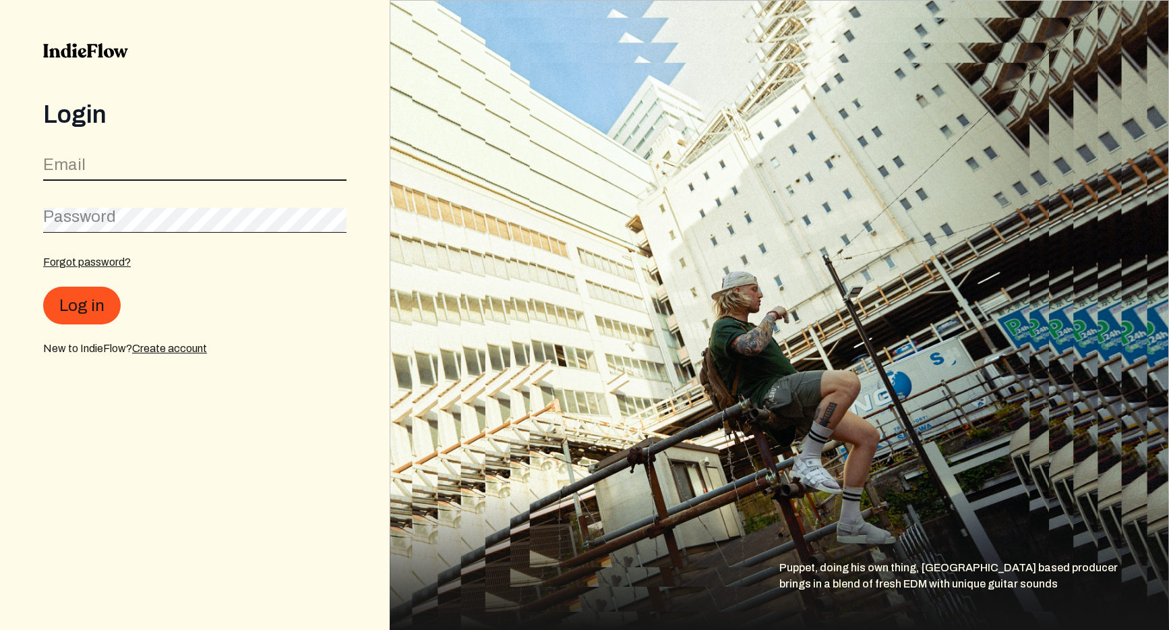
click at [124, 164] on input "email" at bounding box center [194, 168] width 303 height 26
type input "[EMAIL_ADDRESS][DOMAIN_NAME]"
click at [43, 287] on button "Log in" at bounding box center [82, 306] width 78 height 38
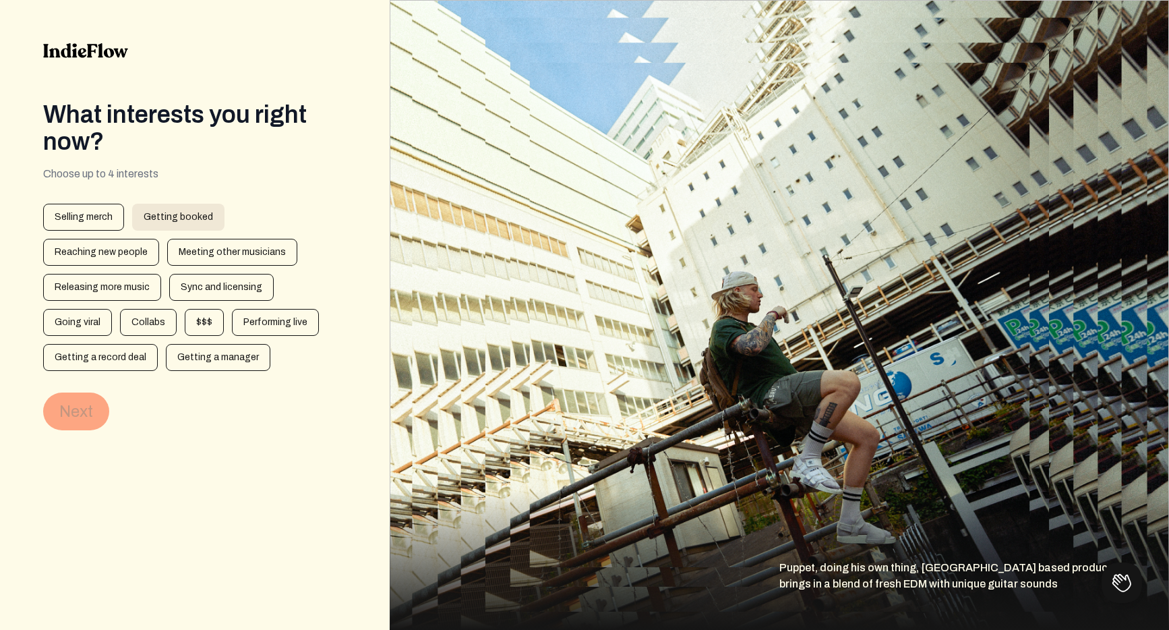
click at [191, 219] on div "Getting booked" at bounding box center [178, 217] width 92 height 27
click at [159, 239] on div "Reaching new people" at bounding box center [101, 252] width 116 height 27
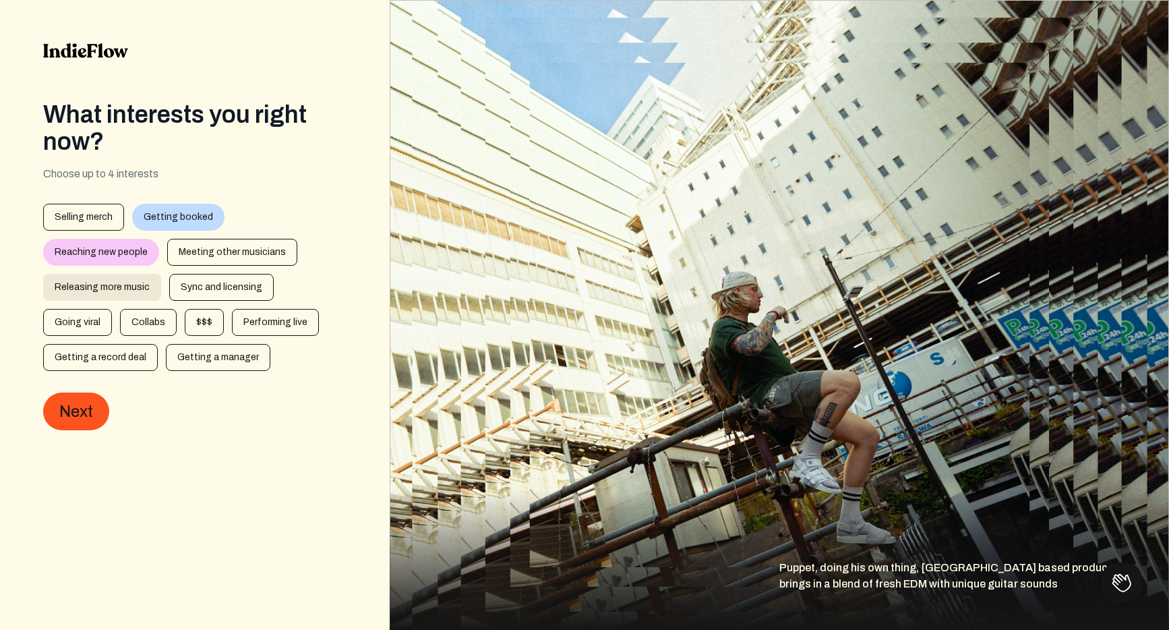
click at [161, 274] on div "Releasing more music" at bounding box center [102, 287] width 118 height 27
click at [112, 309] on div "Going viral" at bounding box center [77, 322] width 69 height 27
click at [224, 309] on div "$$$" at bounding box center [204, 322] width 39 height 27
click at [112, 309] on div "Going viral" at bounding box center [77, 322] width 69 height 27
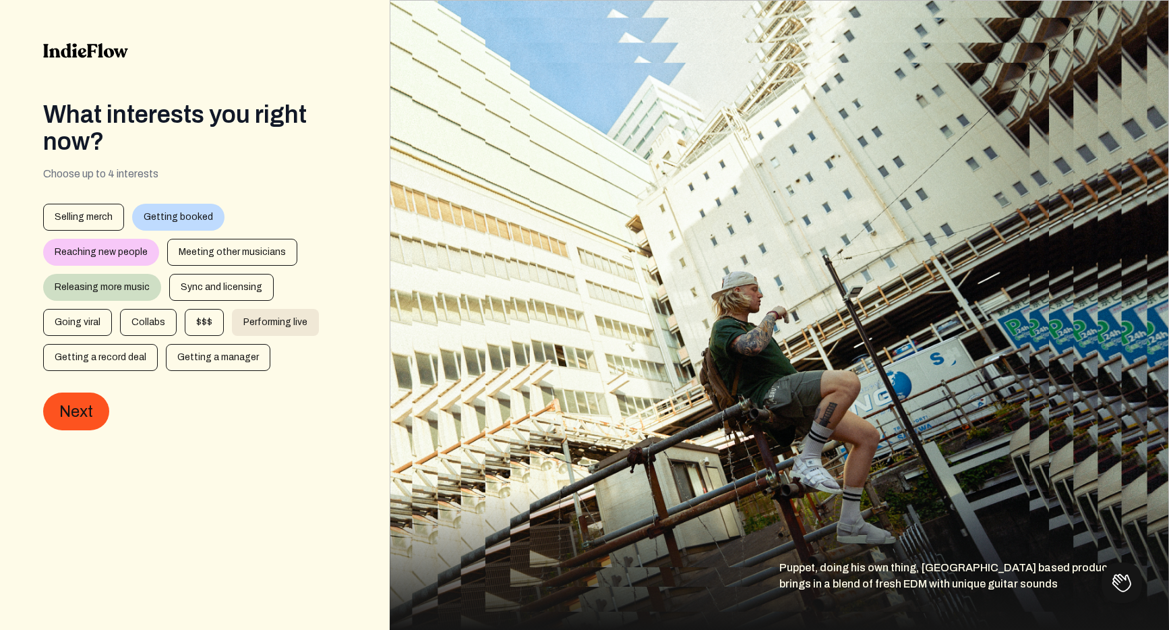
click at [232, 326] on div "Performing live" at bounding box center [275, 322] width 87 height 27
click at [232, 316] on div "Performing live" at bounding box center [275, 322] width 87 height 27
click at [156, 212] on div "Getting booked" at bounding box center [178, 217] width 92 height 27
click at [232, 321] on div "Performing live" at bounding box center [275, 322] width 87 height 27
click at [224, 309] on div "$$$" at bounding box center [204, 322] width 39 height 27
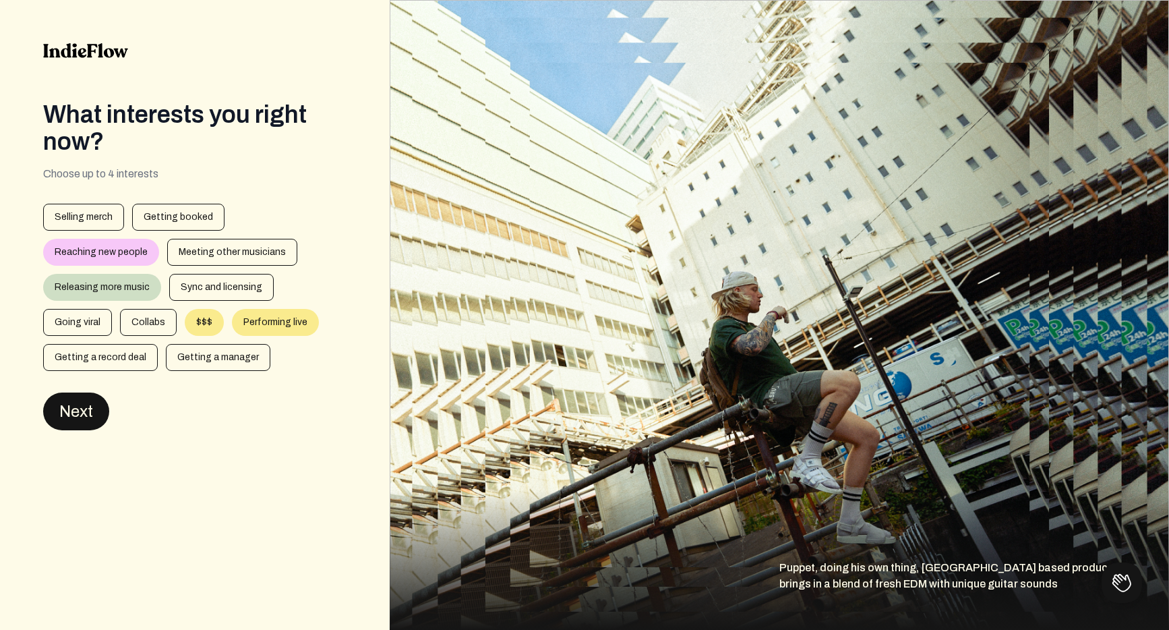
click at [76, 422] on button "Next" at bounding box center [76, 412] width 66 height 38
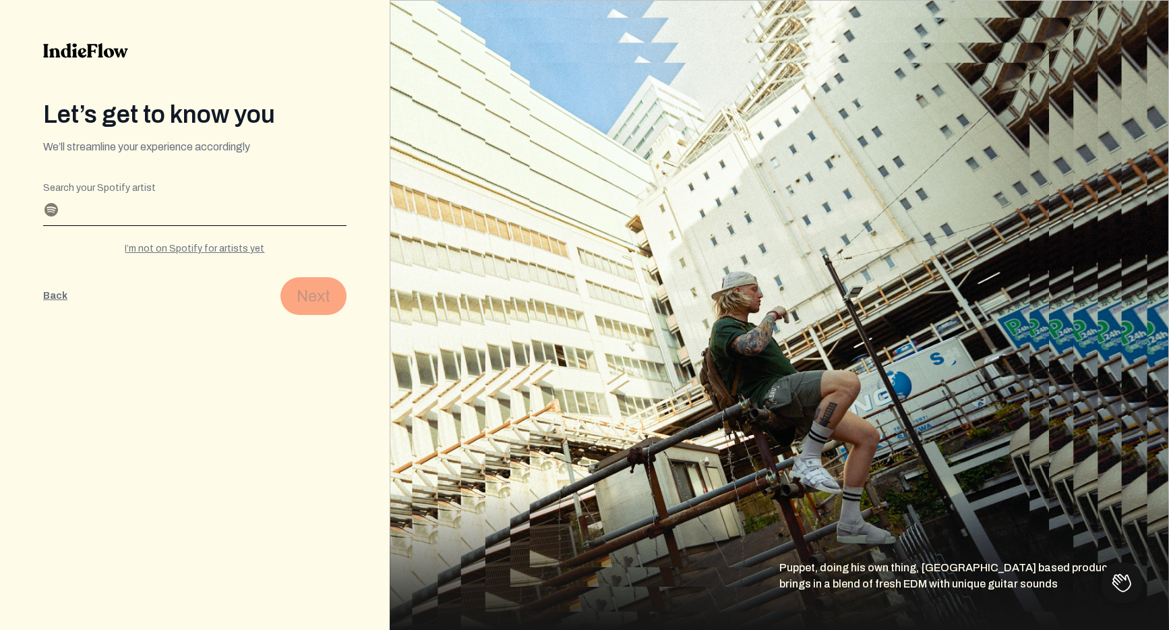
click at [96, 216] on input "Search your Spotify artist" at bounding box center [194, 215] width 303 height 22
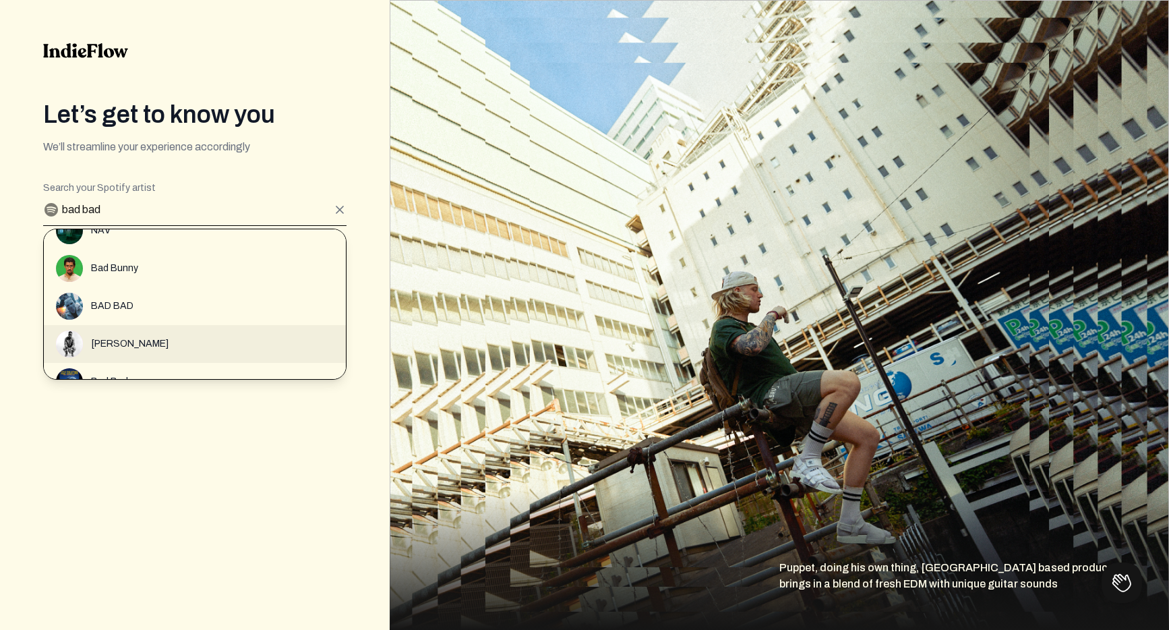
scroll to position [729, 0]
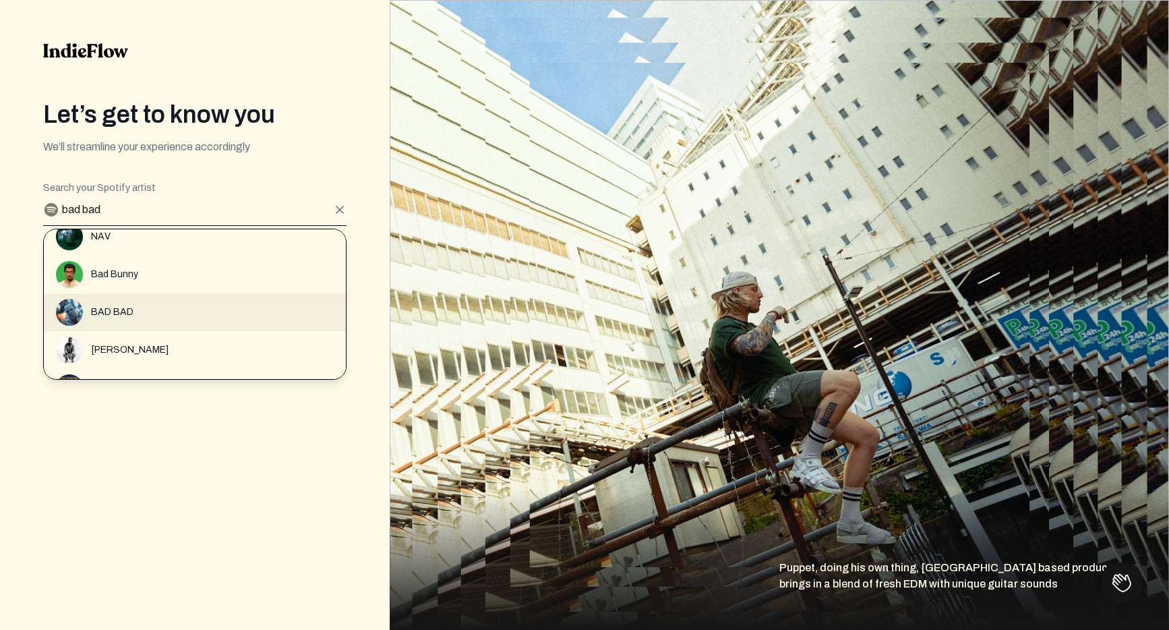
type input "bad bad"
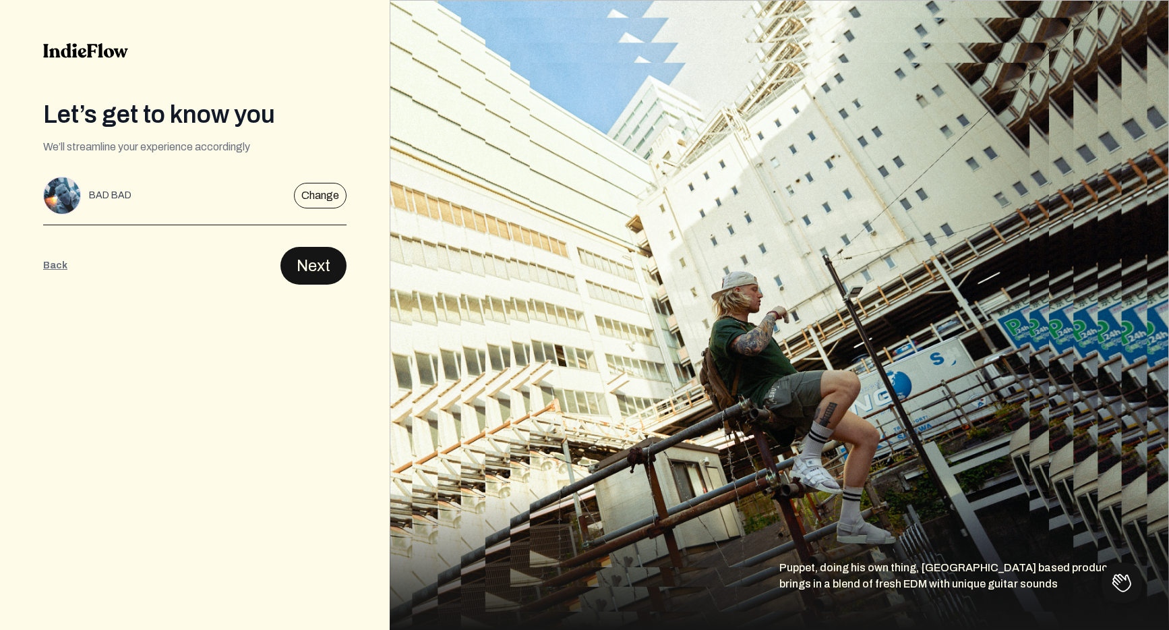
click at [330, 270] on button "Next" at bounding box center [314, 266] width 66 height 38
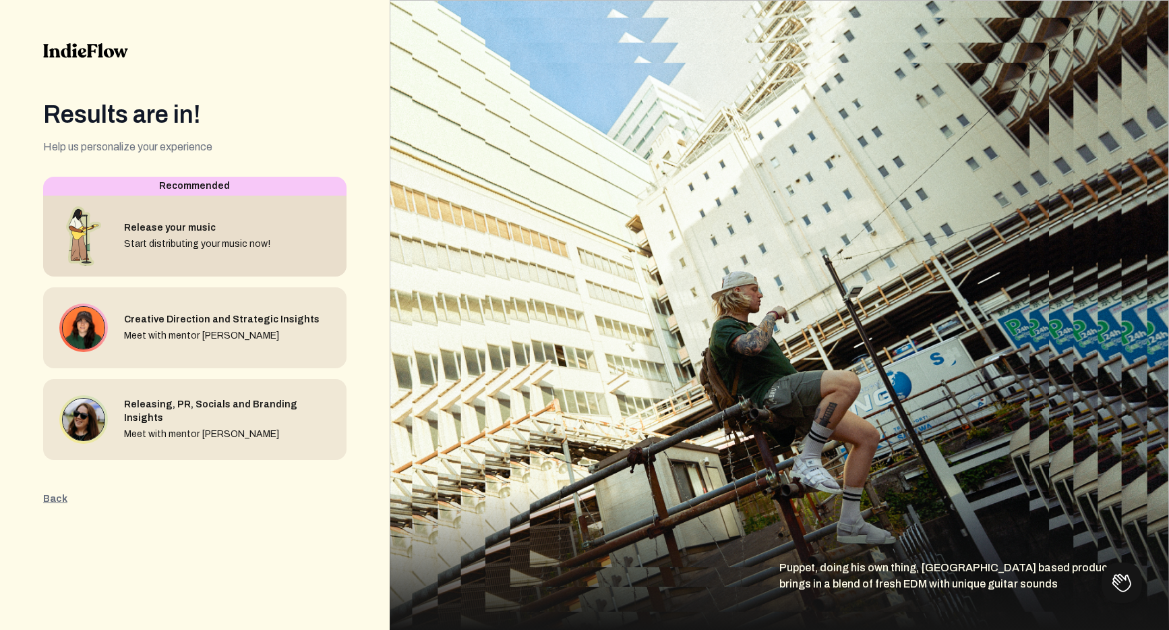
click at [272, 233] on div "Release your music Start distributing your music now!" at bounding box center [194, 236] width 303 height 81
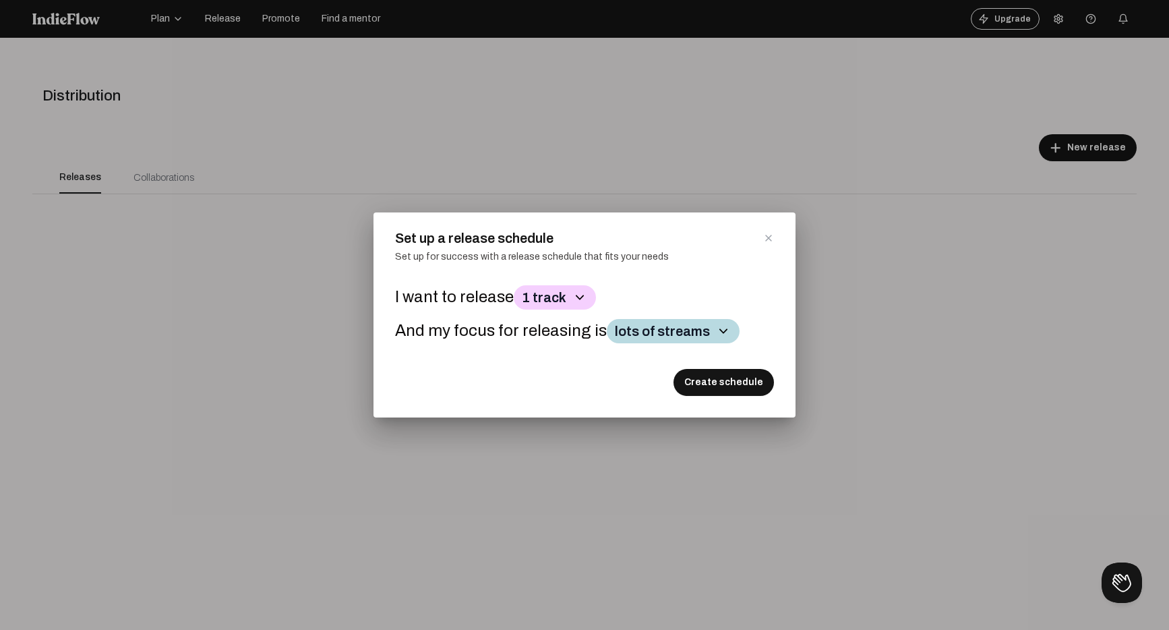
click at [701, 337] on button "lots of streams" at bounding box center [673, 331] width 133 height 24
click at [690, 257] on div "Set up for success with a release schedule that fits your needs" at bounding box center [584, 265] width 379 height 30
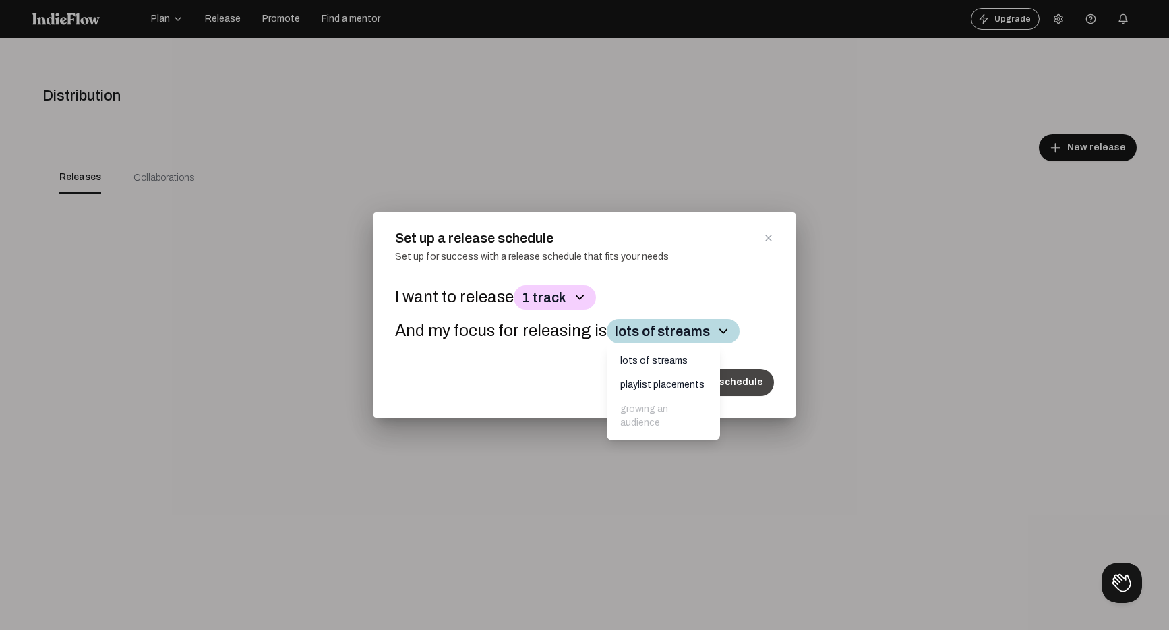
click at [757, 387] on button "Create schedule" at bounding box center [724, 382] width 100 height 27
click at [664, 368] on p "lots of streams" at bounding box center [663, 361] width 103 height 24
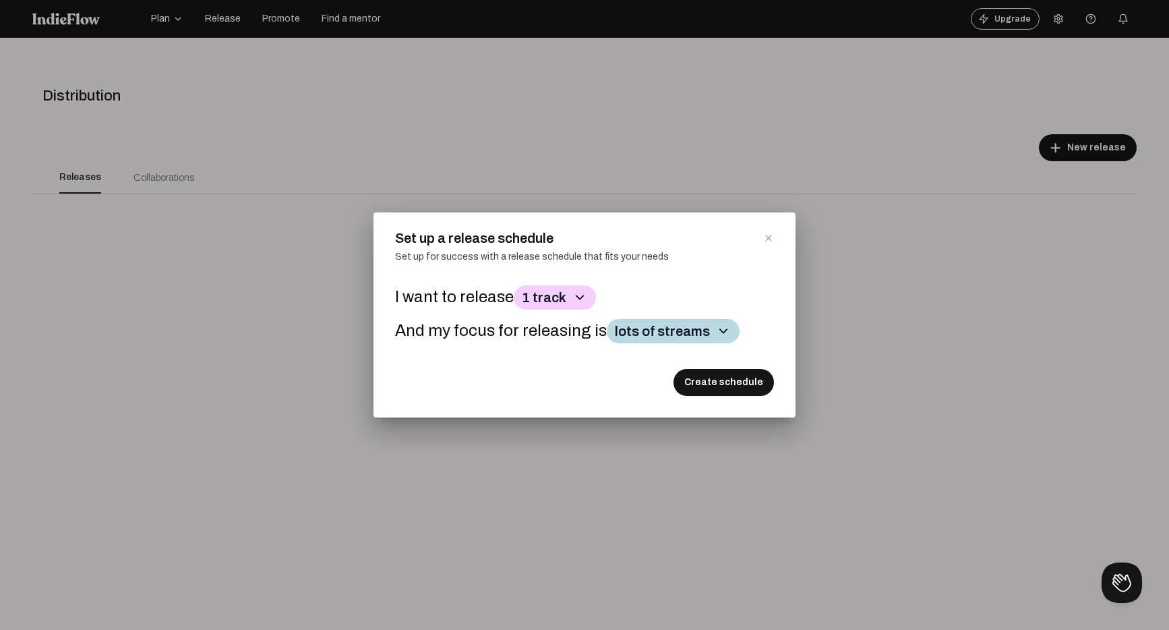
click at [676, 338] on button "lots of streams" at bounding box center [673, 331] width 133 height 24
click at [675, 335] on button "lots of streams" at bounding box center [673, 331] width 133 height 24
click at [712, 373] on button "Create schedule" at bounding box center [724, 382] width 100 height 27
click at [765, 239] on icon at bounding box center [768, 238] width 11 height 11
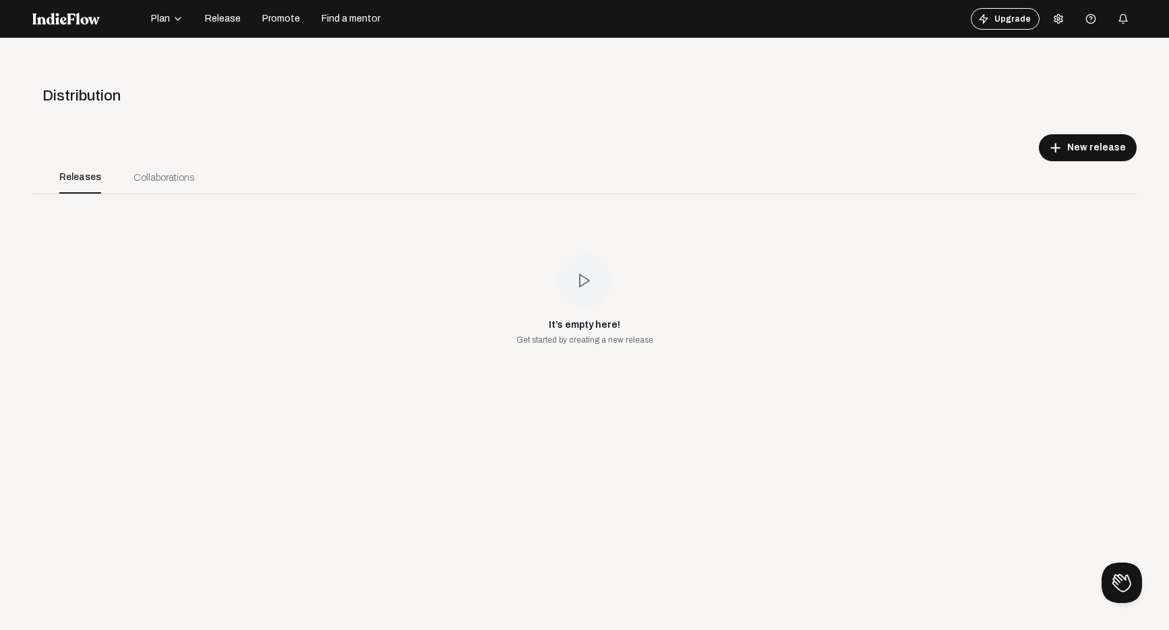
click at [165, 15] on span "Plan" at bounding box center [160, 18] width 19 height 13
click at [428, 9] on nav "Plan Projects Track library Calendar Release Promote Find a mentor Upgrade Help…" at bounding box center [584, 19] width 1169 height 38
click at [366, 20] on span "Find a mentor" at bounding box center [351, 18] width 59 height 13
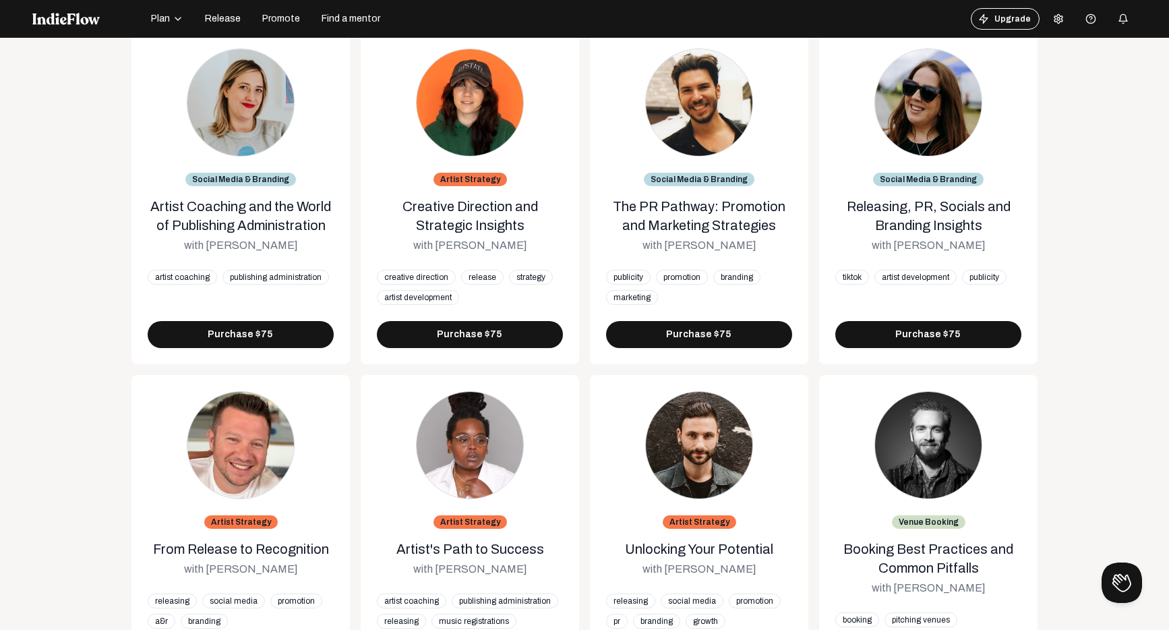
scroll to position [200, 0]
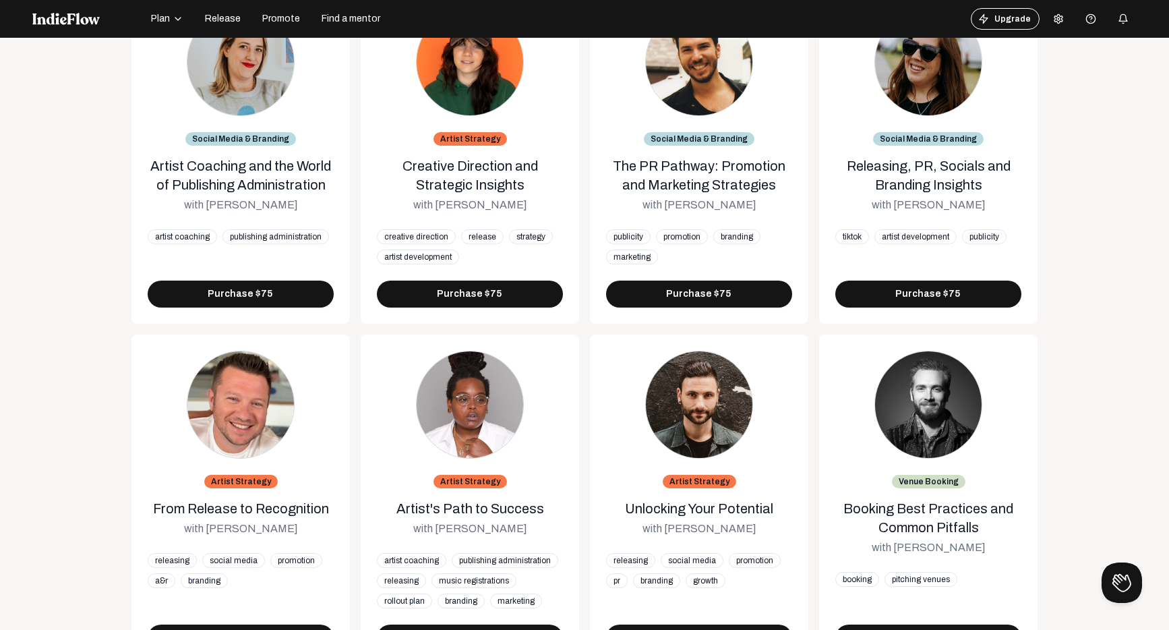
click at [705, 439] on img at bounding box center [699, 405] width 108 height 108
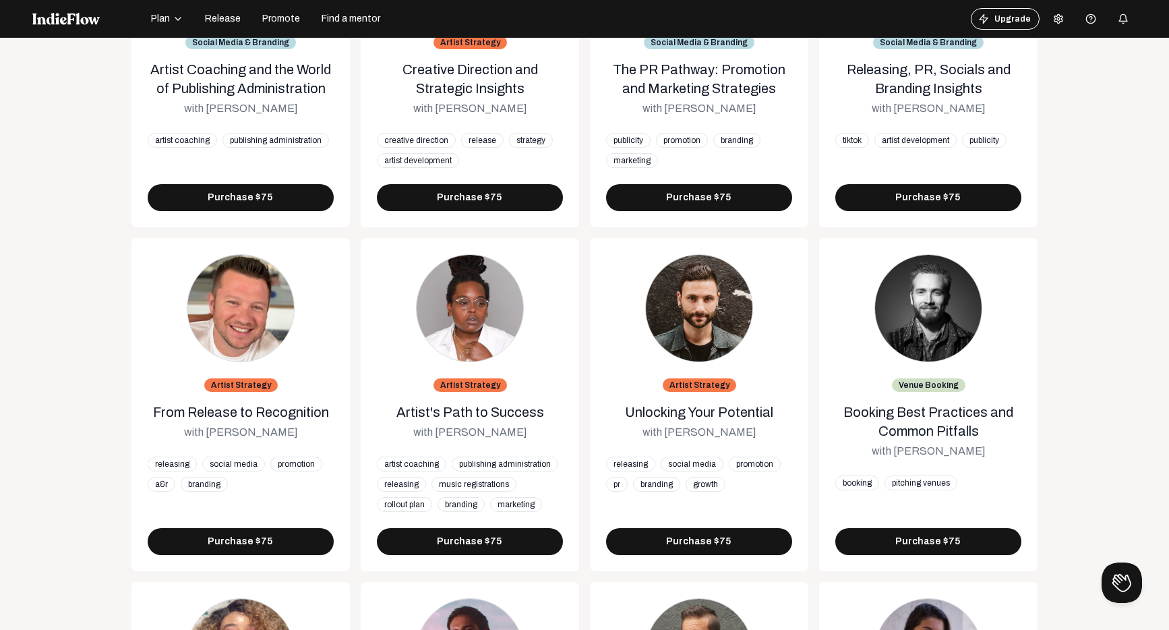
scroll to position [409, 0]
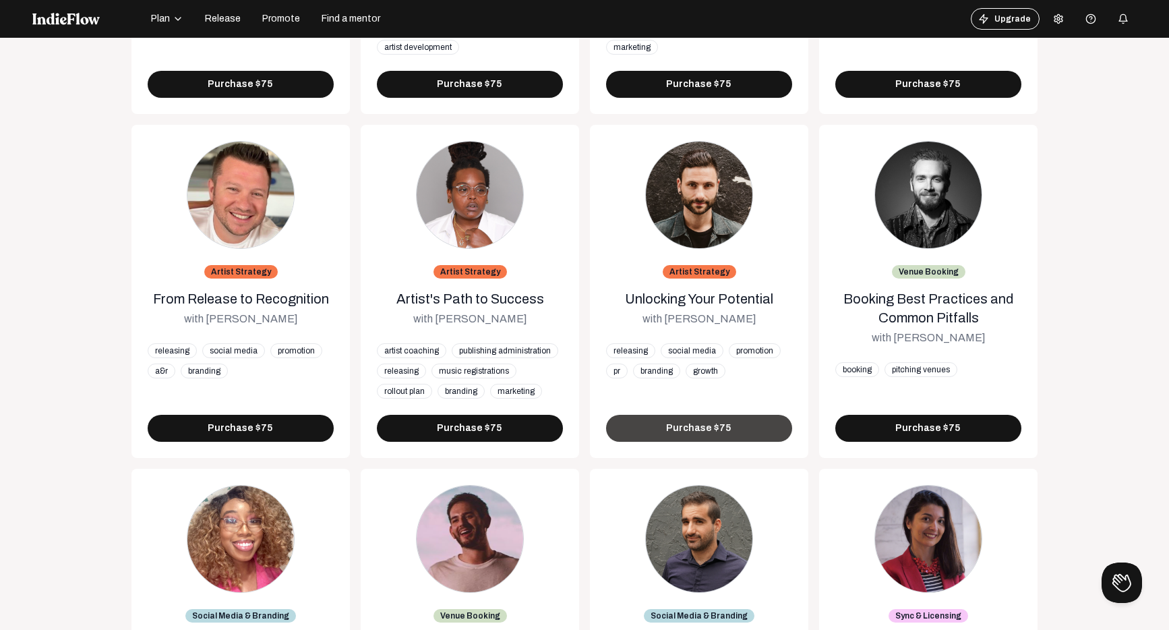
click at [704, 428] on span "Purchase $75" at bounding box center [699, 428] width 66 height 13
click at [693, 320] on div "with [PERSON_NAME]" at bounding box center [700, 319] width 114 height 16
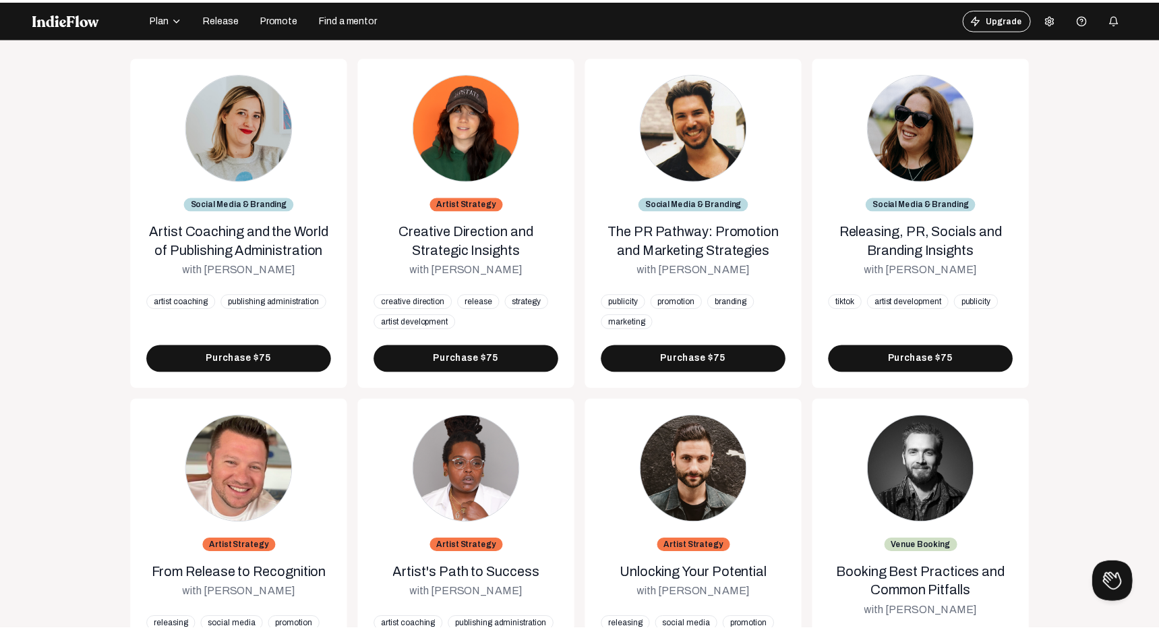
scroll to position [0, 0]
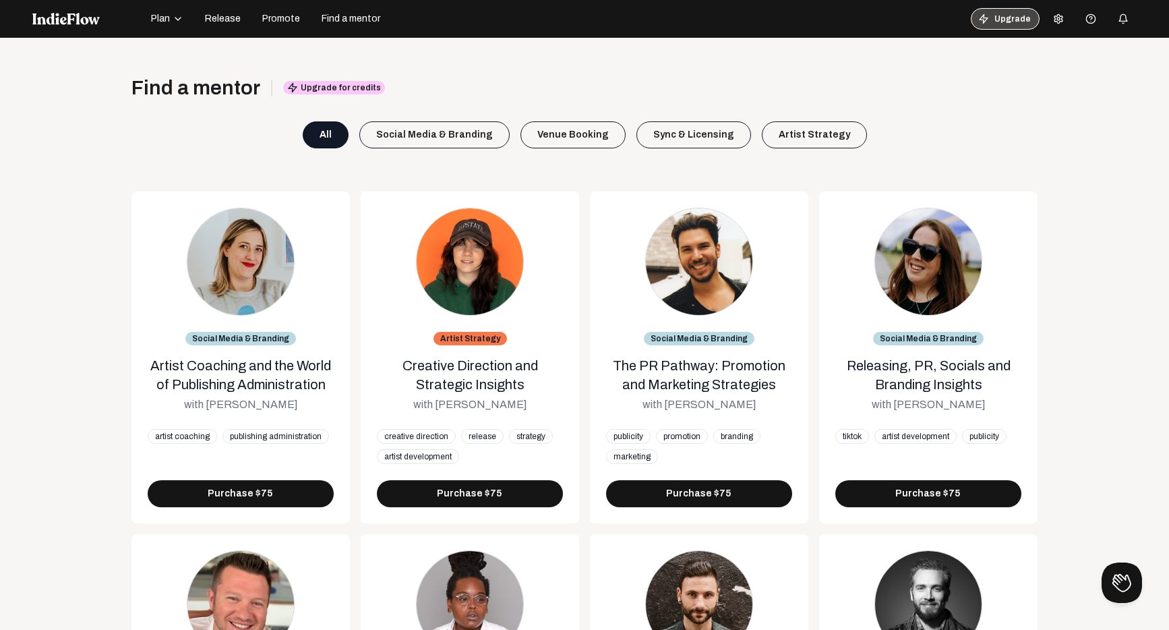
click at [993, 18] on button "Upgrade" at bounding box center [1005, 19] width 69 height 22
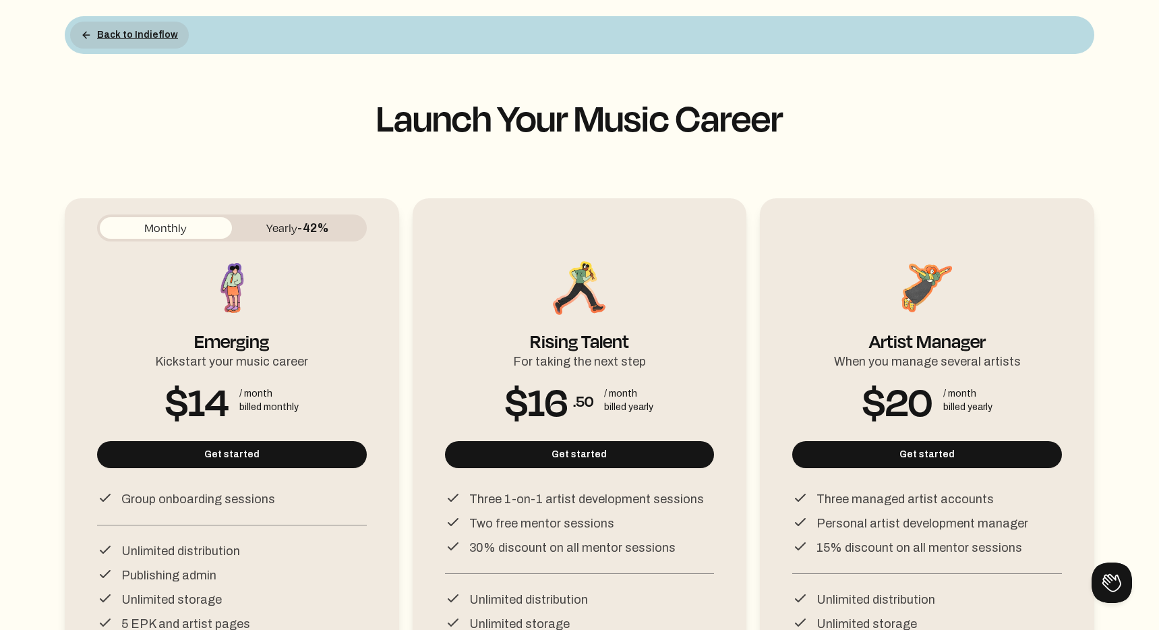
click at [125, 30] on button "Back to Indieflow" at bounding box center [129, 35] width 119 height 27
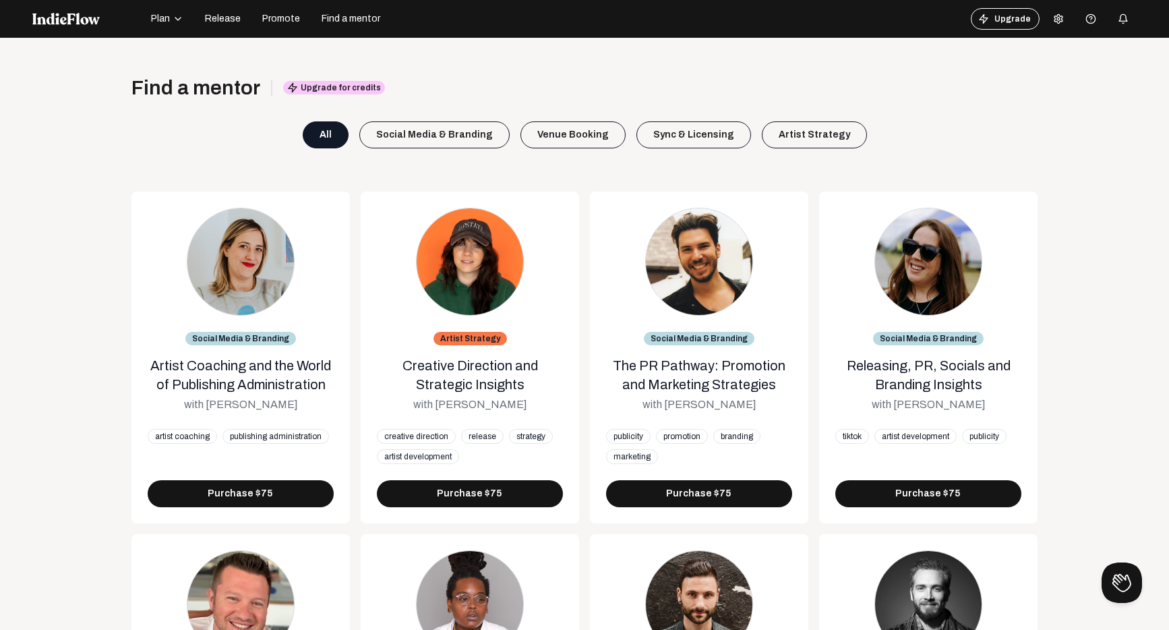
click at [224, 20] on span "Release" at bounding box center [223, 18] width 36 height 13
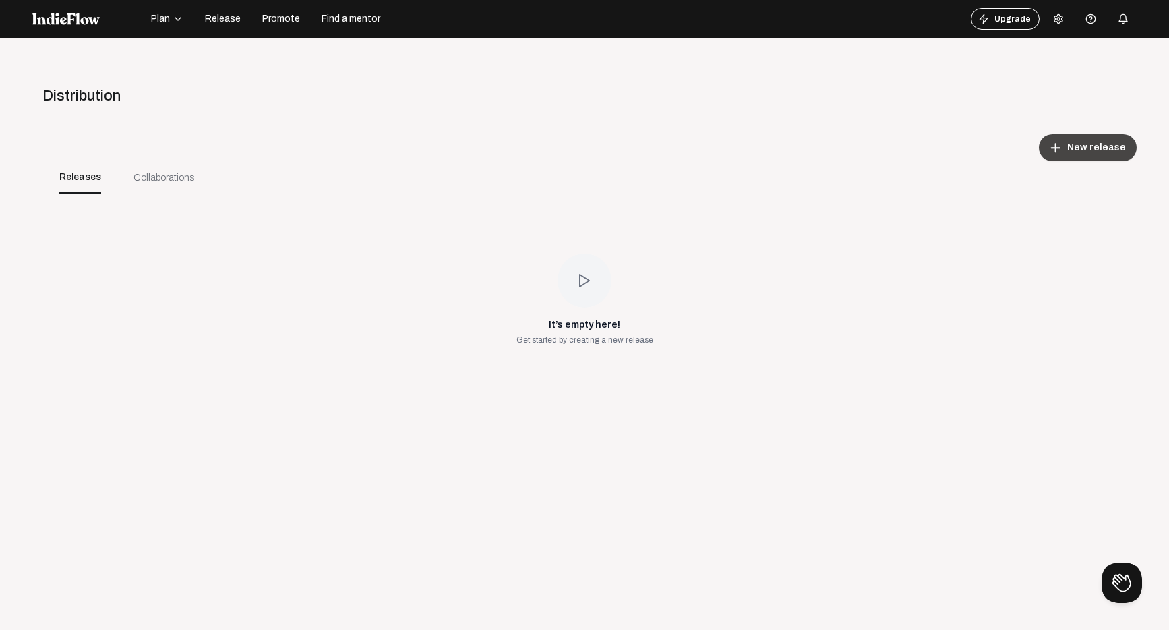
click at [1087, 151] on span "New release" at bounding box center [1097, 147] width 59 height 13
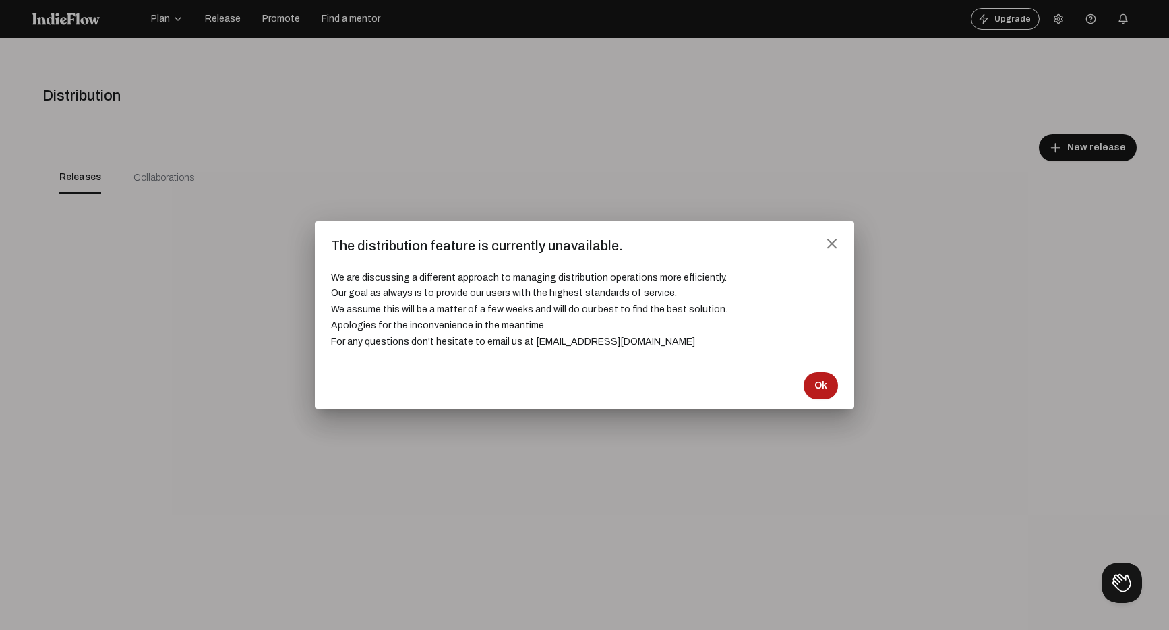
click at [827, 385] on span "Ok" at bounding box center [821, 385] width 13 height 13
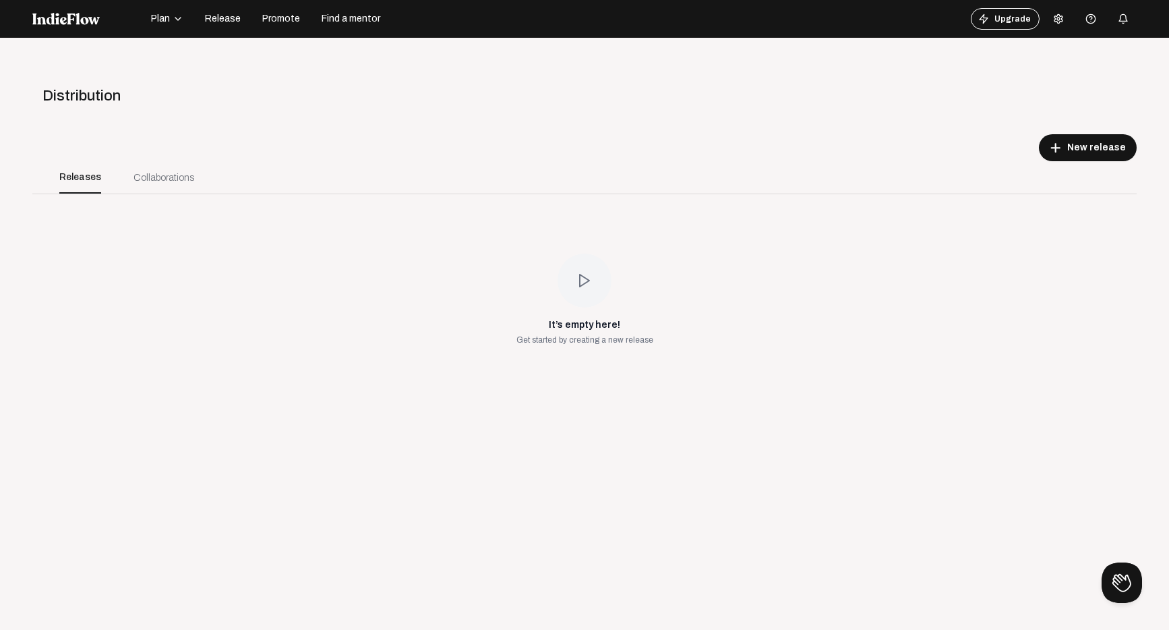
click at [1053, 20] on icon at bounding box center [1058, 18] width 11 height 11
click at [1070, 48] on link "Profile" at bounding box center [1089, 47] width 97 height 18
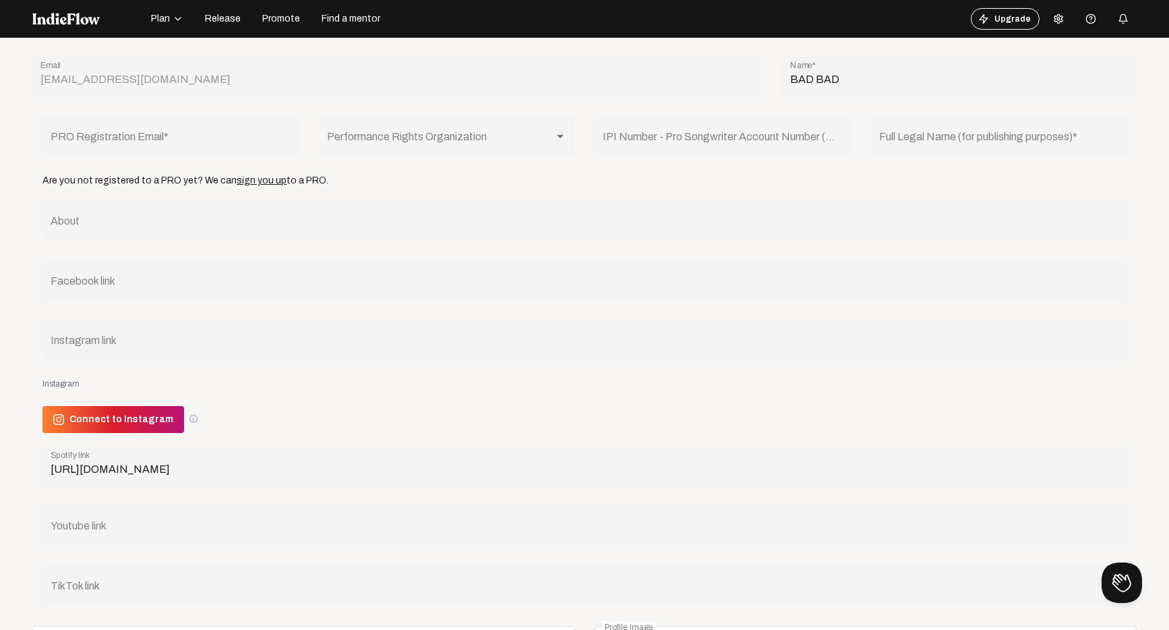
click at [162, 21] on span "Plan" at bounding box center [160, 18] width 19 height 13
click at [287, 49] on form "[EMAIL_ADDRESS][DOMAIN_NAME] Email BAD BAD Name * PRO Registration Email * Perf…" at bounding box center [584, 511] width 1105 height 947
click at [272, 15] on span "Promote" at bounding box center [281, 18] width 38 height 13
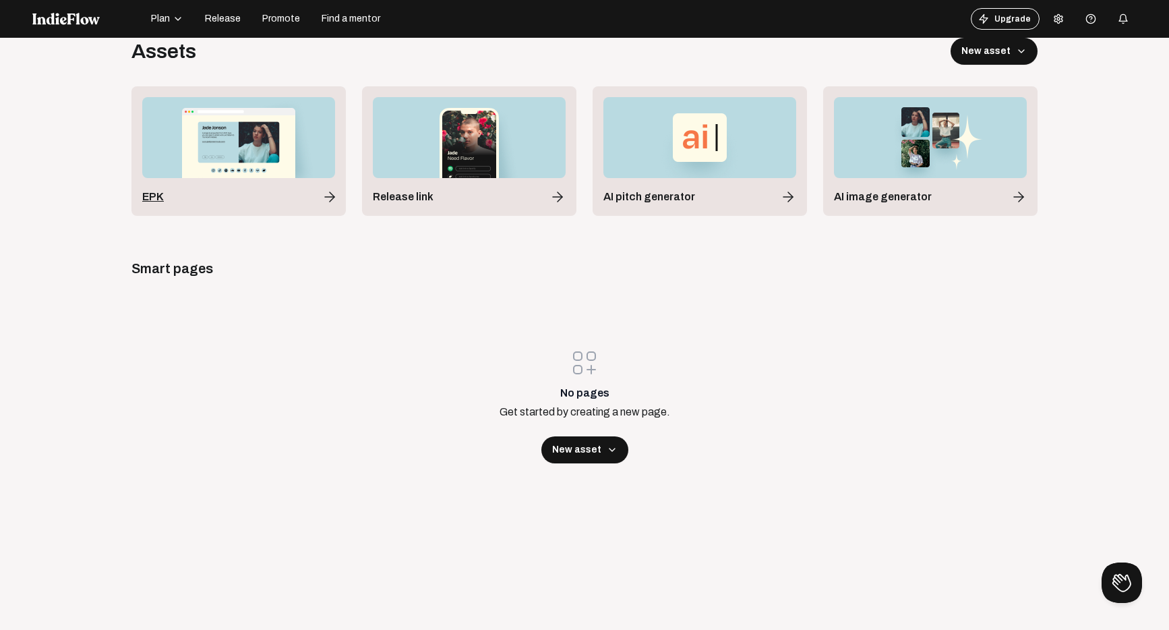
click at [266, 193] on div "EPK" at bounding box center [238, 197] width 193 height 16
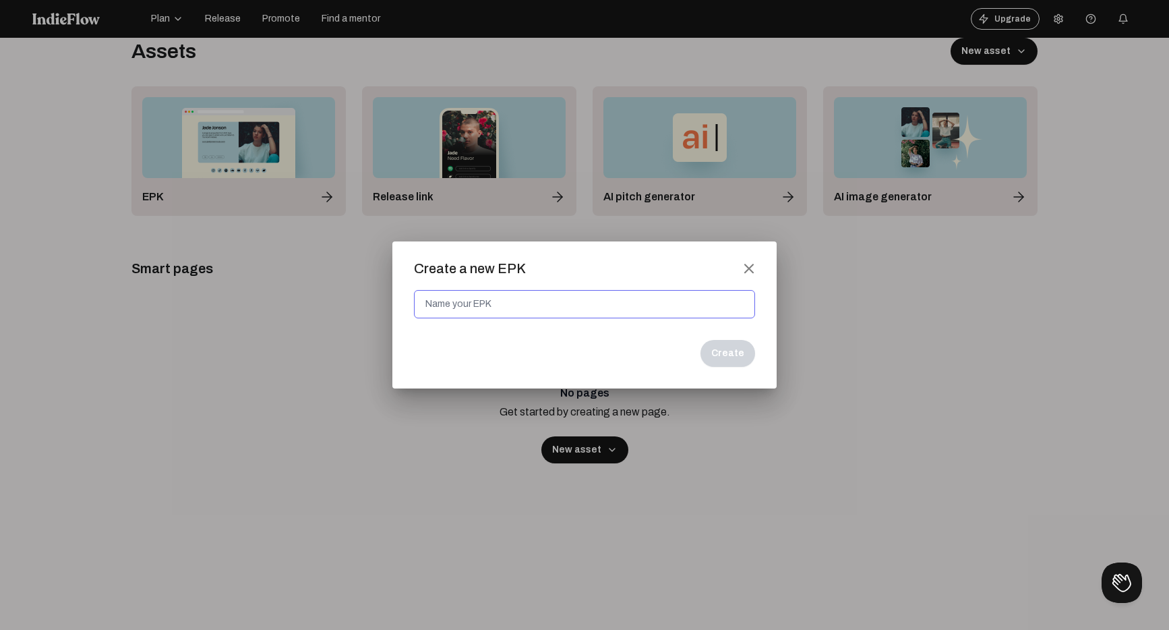
click at [523, 312] on input at bounding box center [584, 304] width 341 height 28
type input "BAD BAD"
click at [715, 348] on button "Create" at bounding box center [728, 353] width 55 height 27
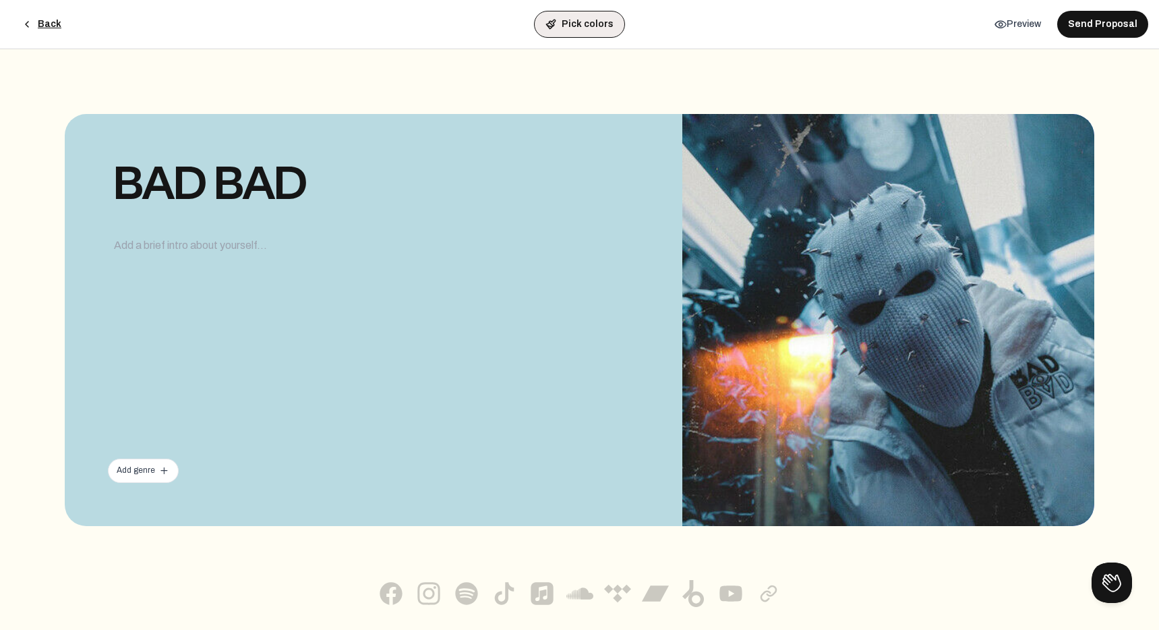
click at [585, 31] on button "Pick colors" at bounding box center [579, 24] width 91 height 27
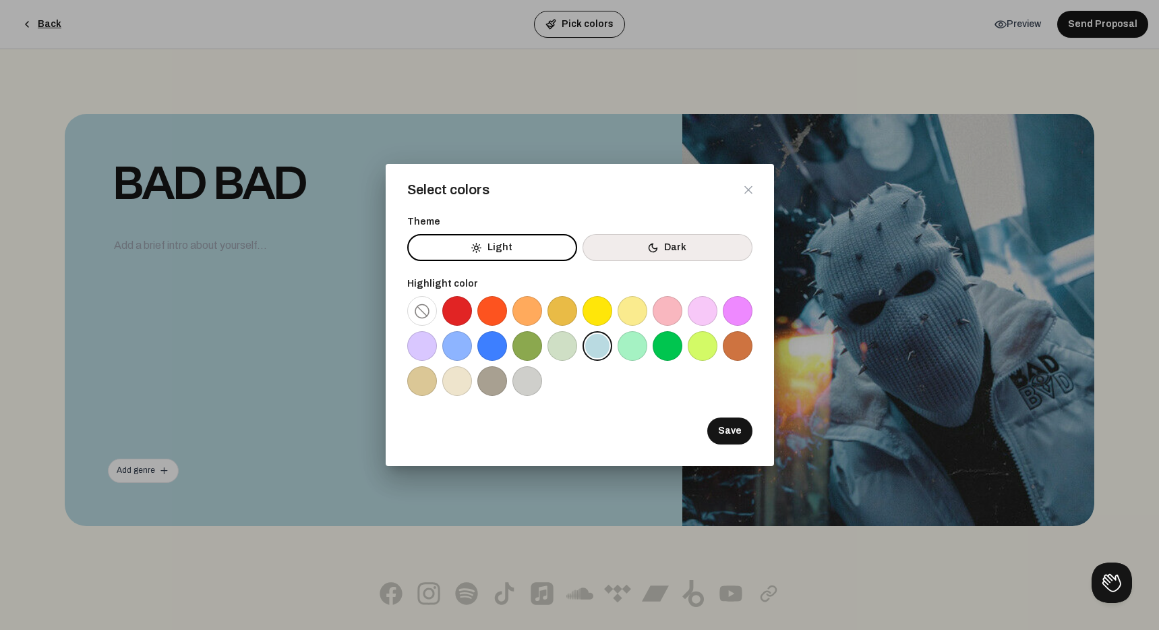
click at [629, 250] on button "Dark" at bounding box center [667, 247] width 169 height 27
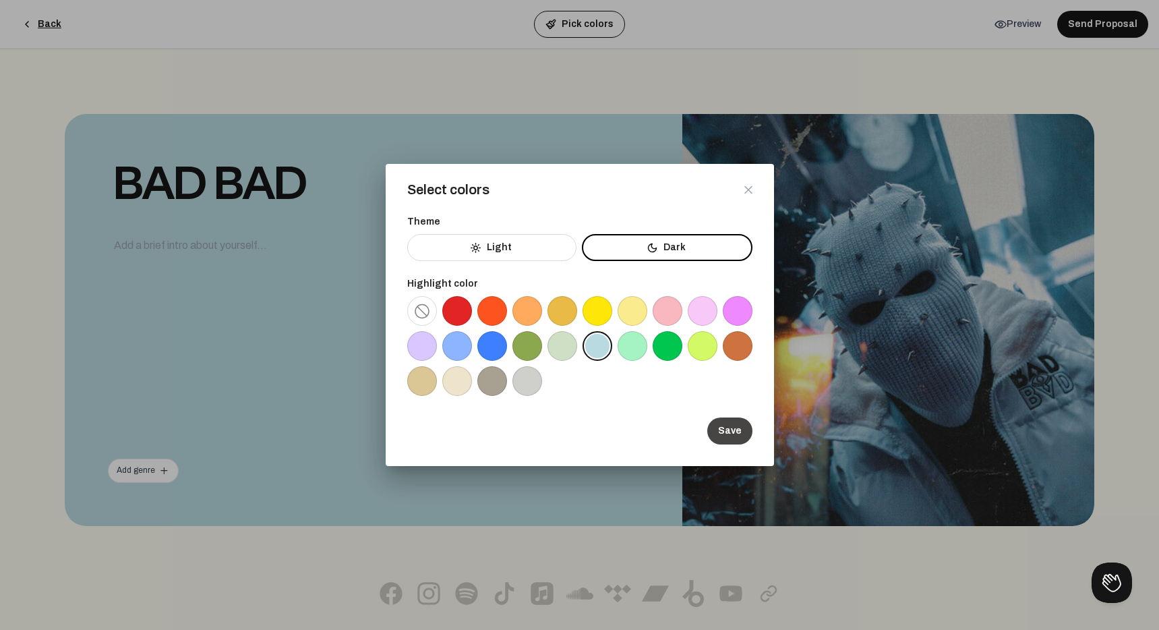
click at [731, 430] on button "Save" at bounding box center [729, 430] width 45 height 27
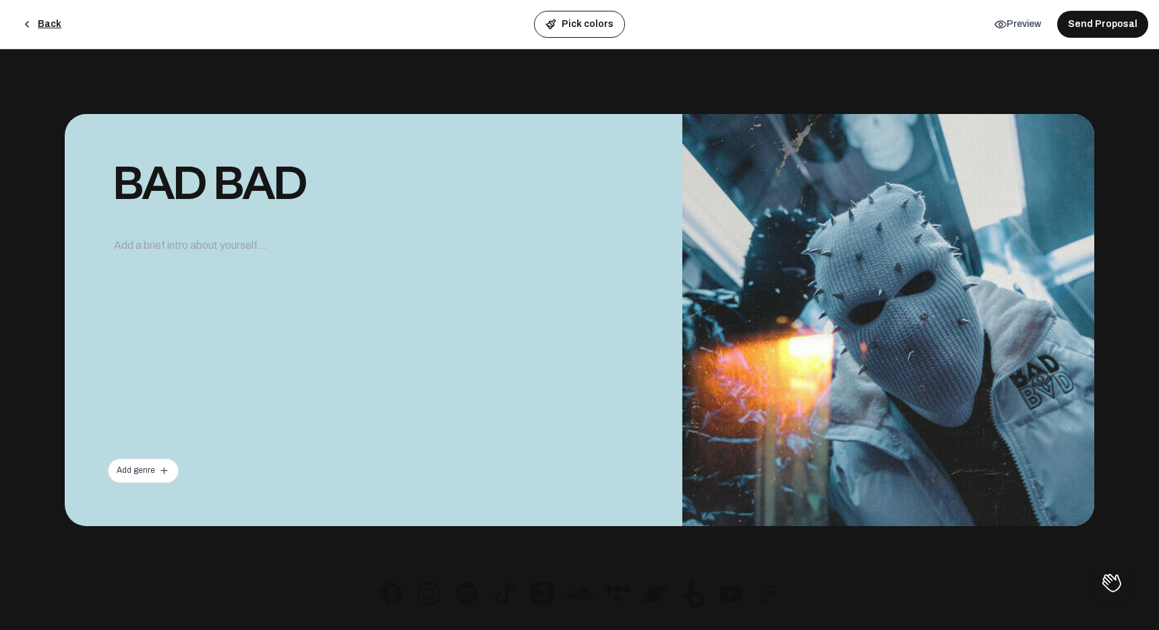
click at [147, 471] on div "Add genre add" at bounding box center [143, 470] width 53 height 11
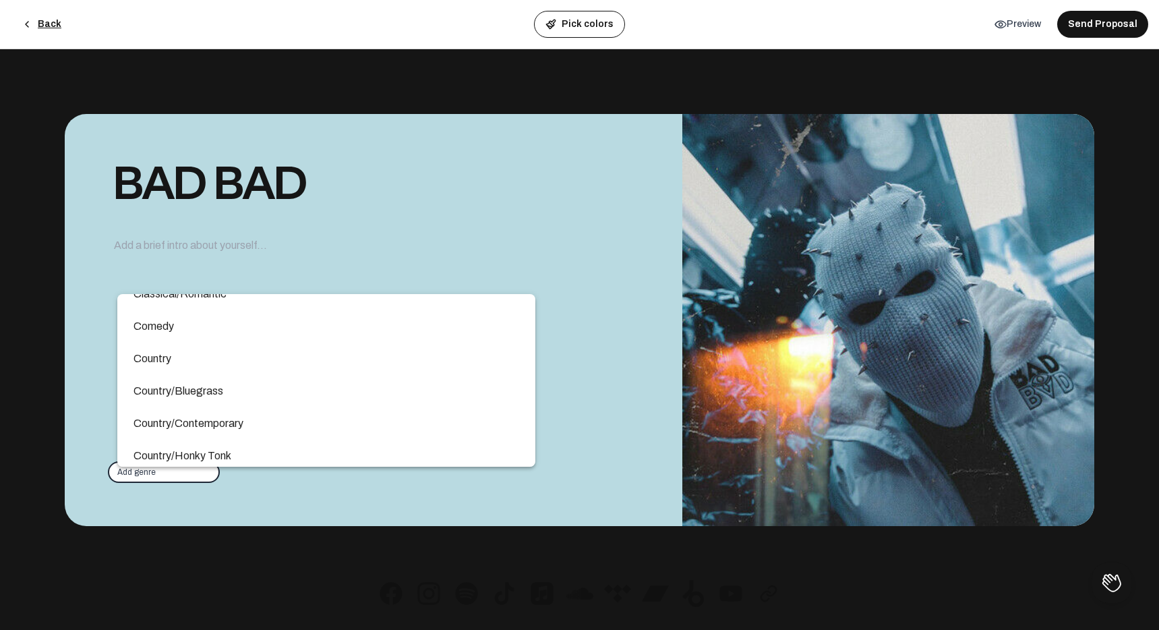
scroll to position [1331, 0]
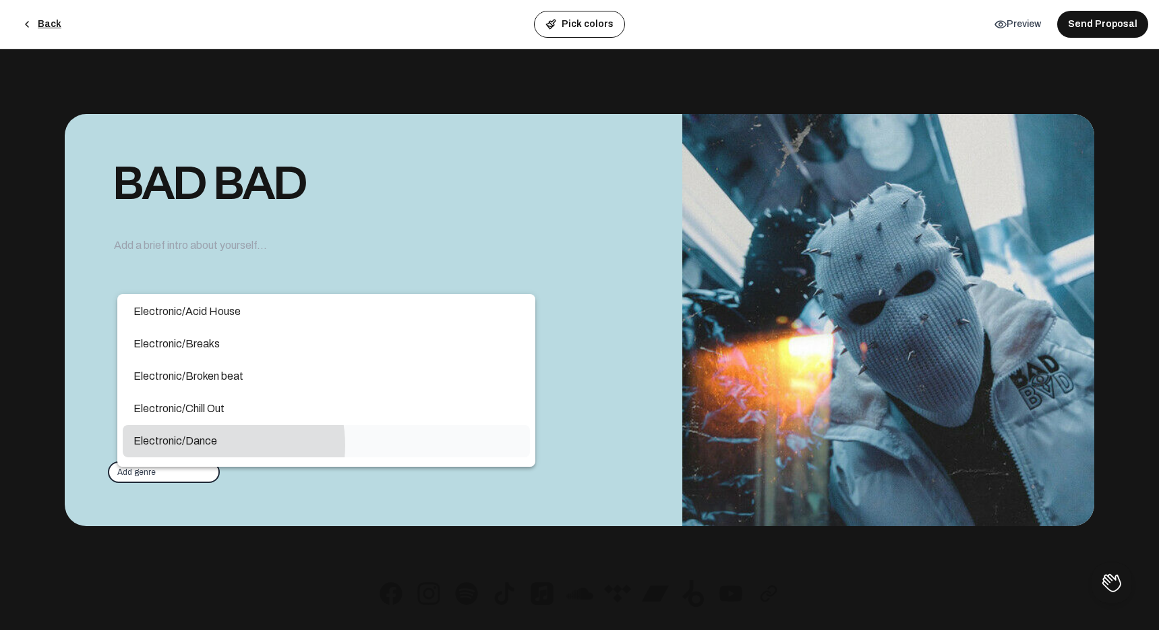
click at [210, 445] on span "Electronic/Dance" at bounding box center [327, 441] width 386 height 16
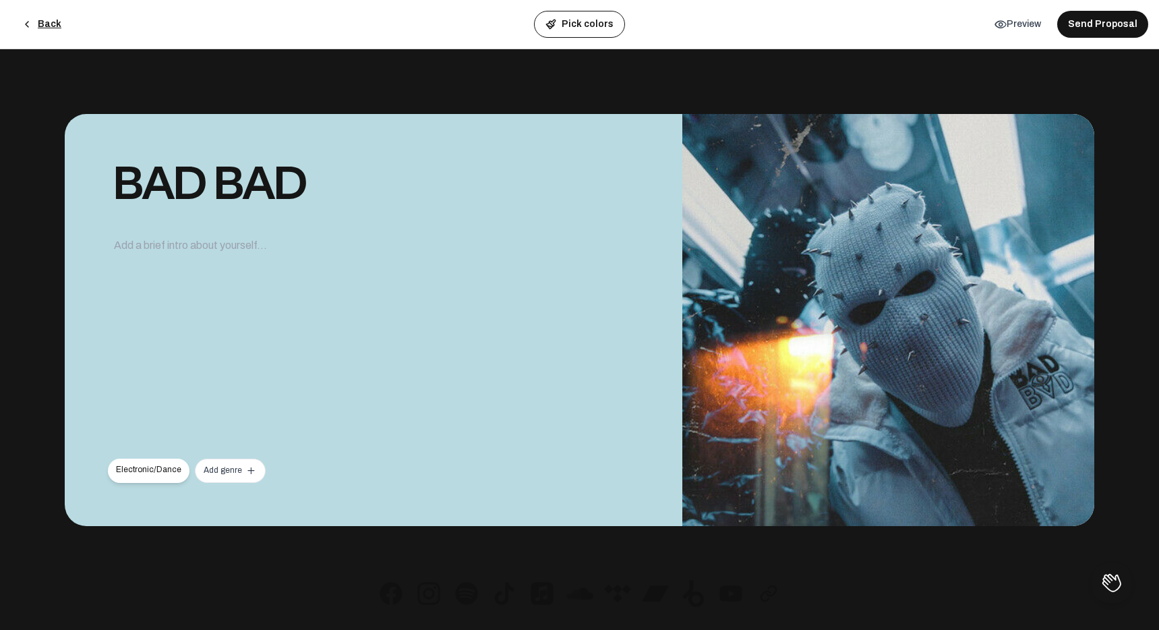
click at [217, 467] on div "Add genre add" at bounding box center [230, 470] width 53 height 11
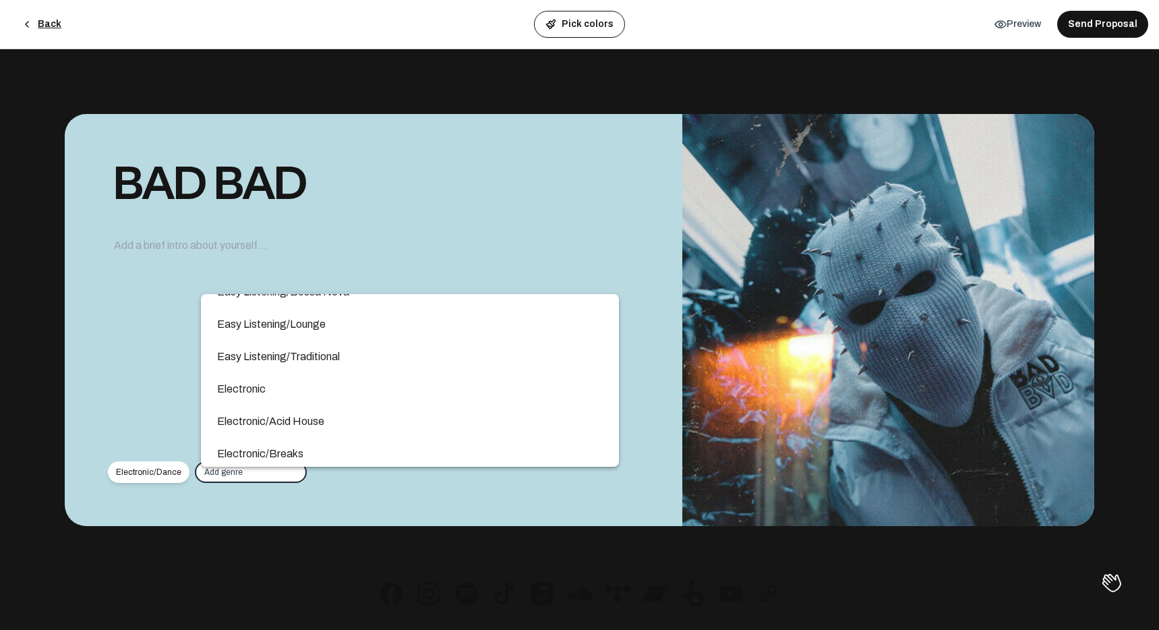
scroll to position [1244, 0]
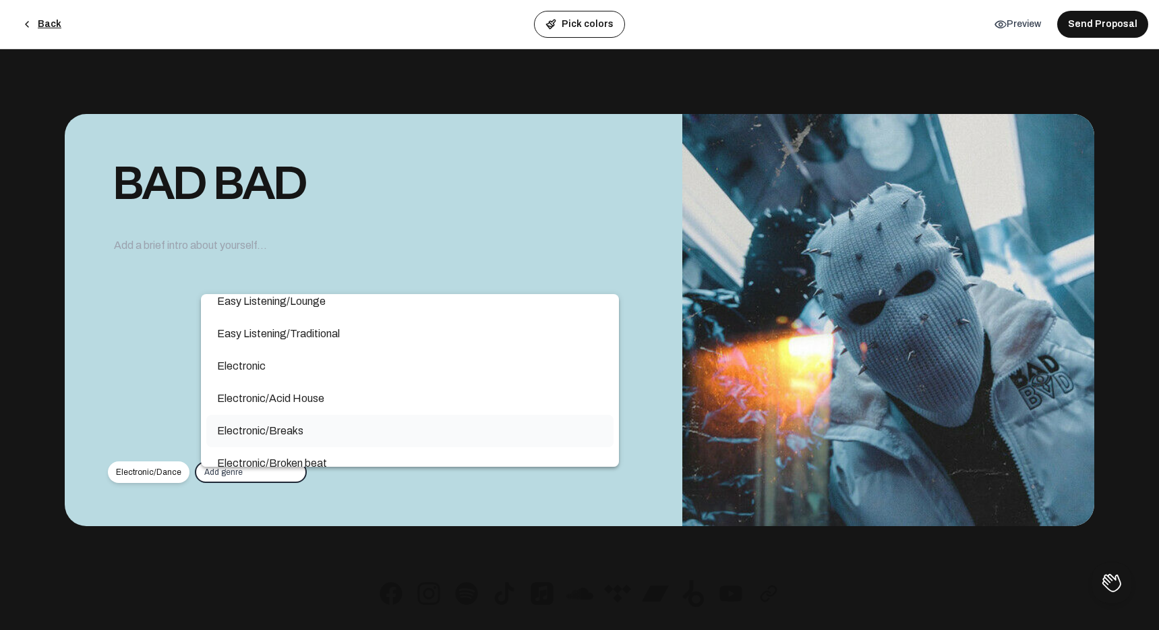
click at [252, 426] on span "Electronic/Breaks" at bounding box center [410, 431] width 386 height 16
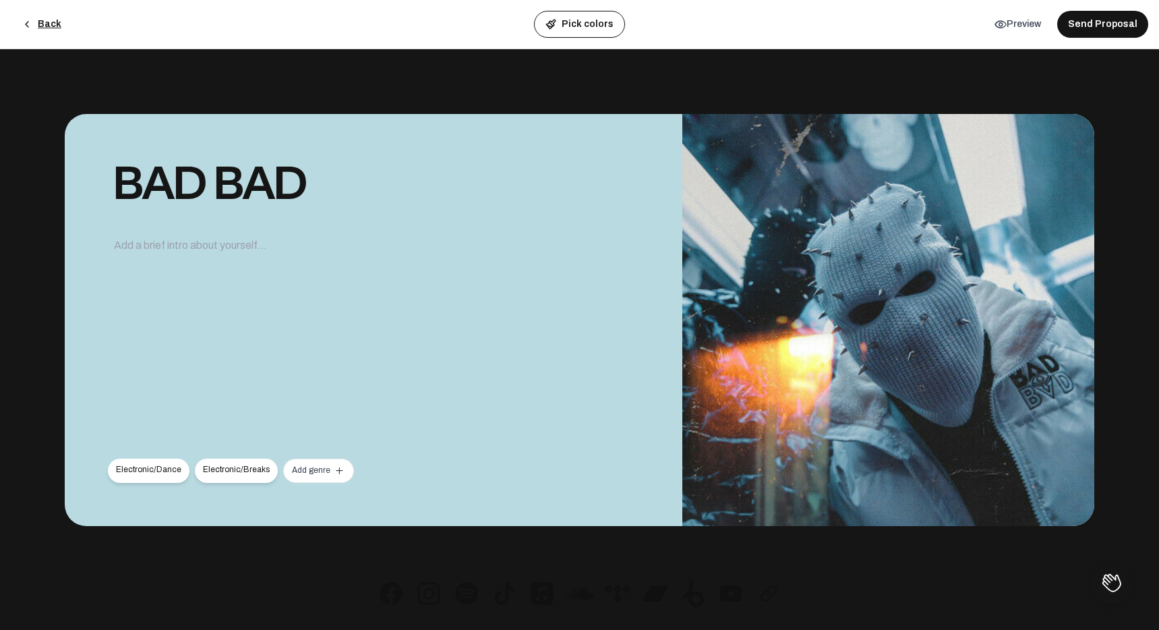
click at [333, 475] on mat-icon "add" at bounding box center [339, 471] width 12 height 12
click at [304, 469] on div "Add genre add" at bounding box center [318, 470] width 53 height 11
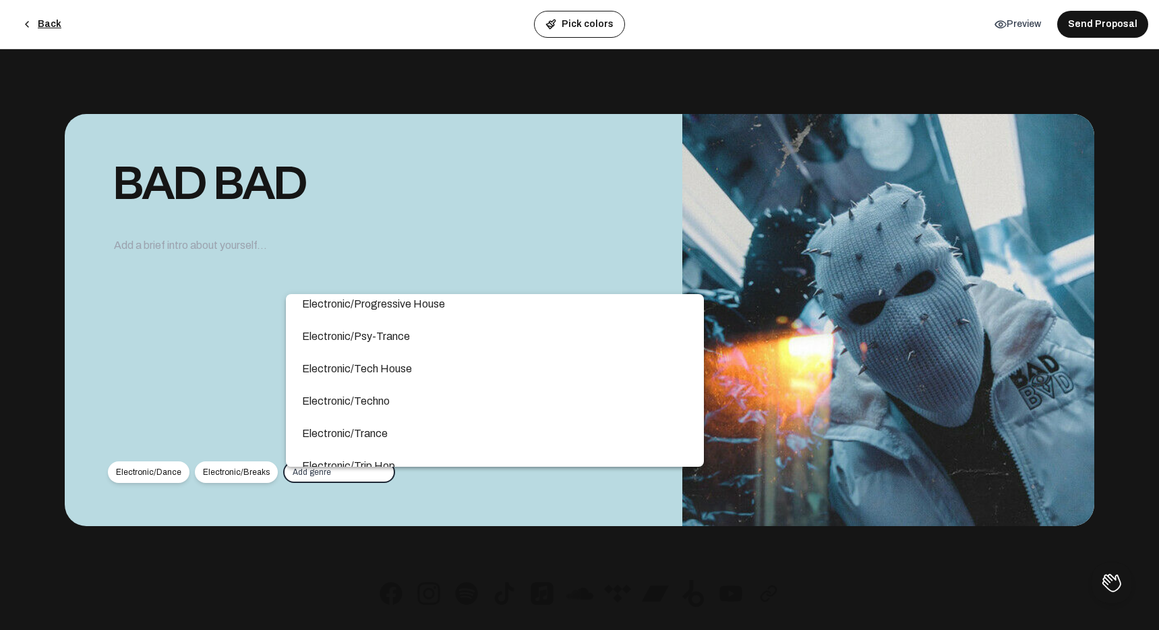
scroll to position [2006, 0]
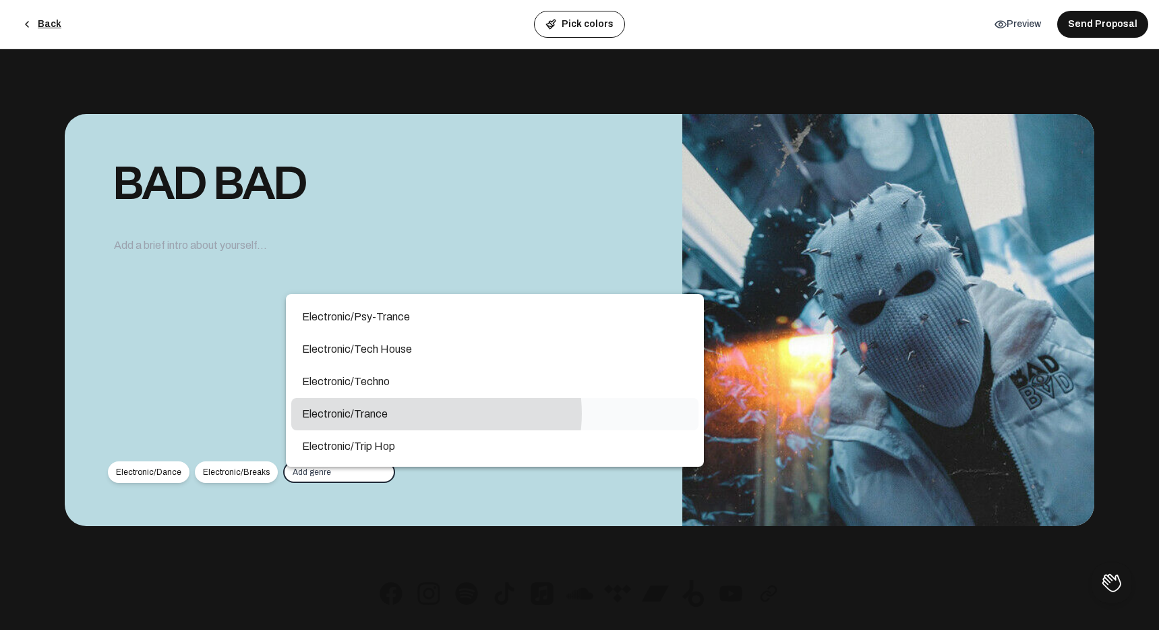
click at [436, 413] on span "Electronic/Trance" at bounding box center [495, 414] width 386 height 16
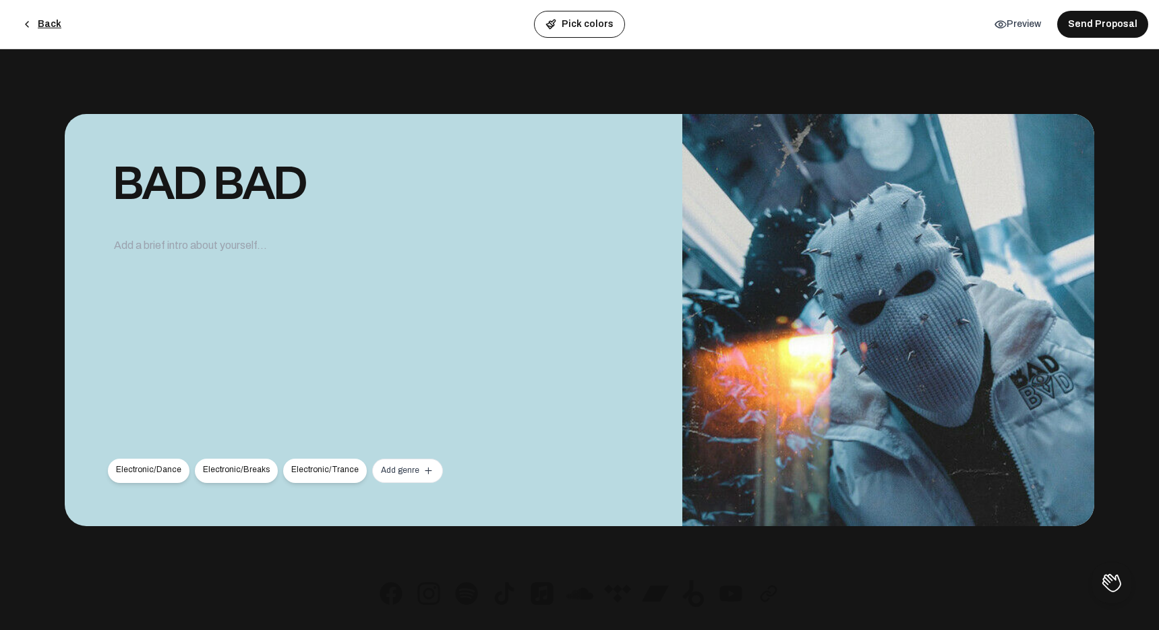
click at [392, 469] on div "Add genre add" at bounding box center [407, 470] width 53 height 11
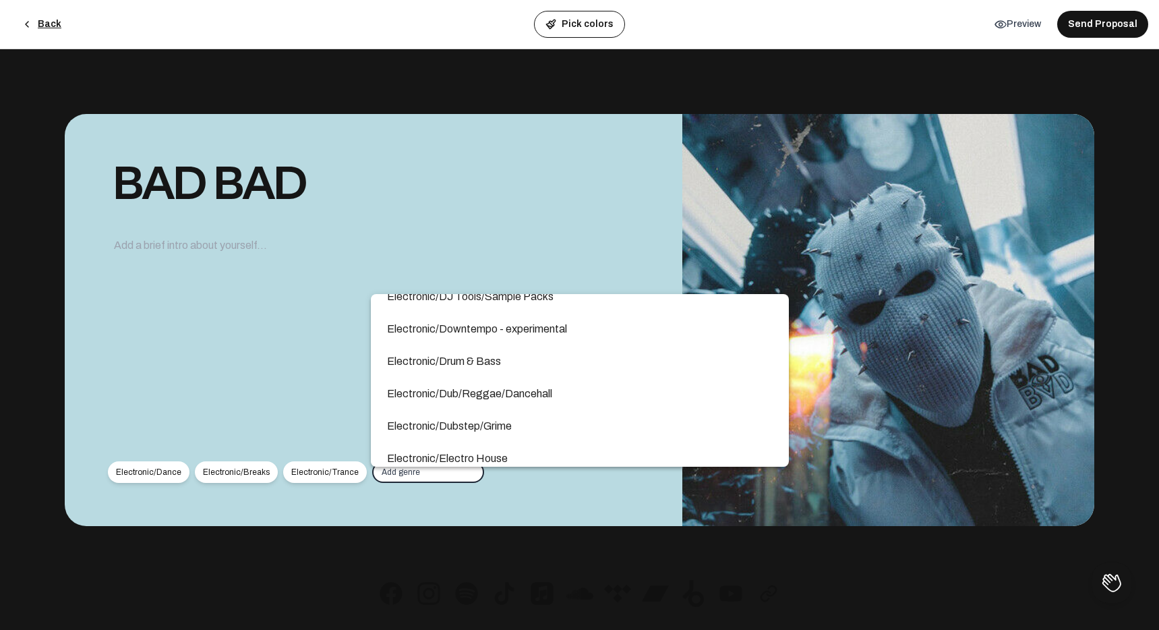
scroll to position [2031, 0]
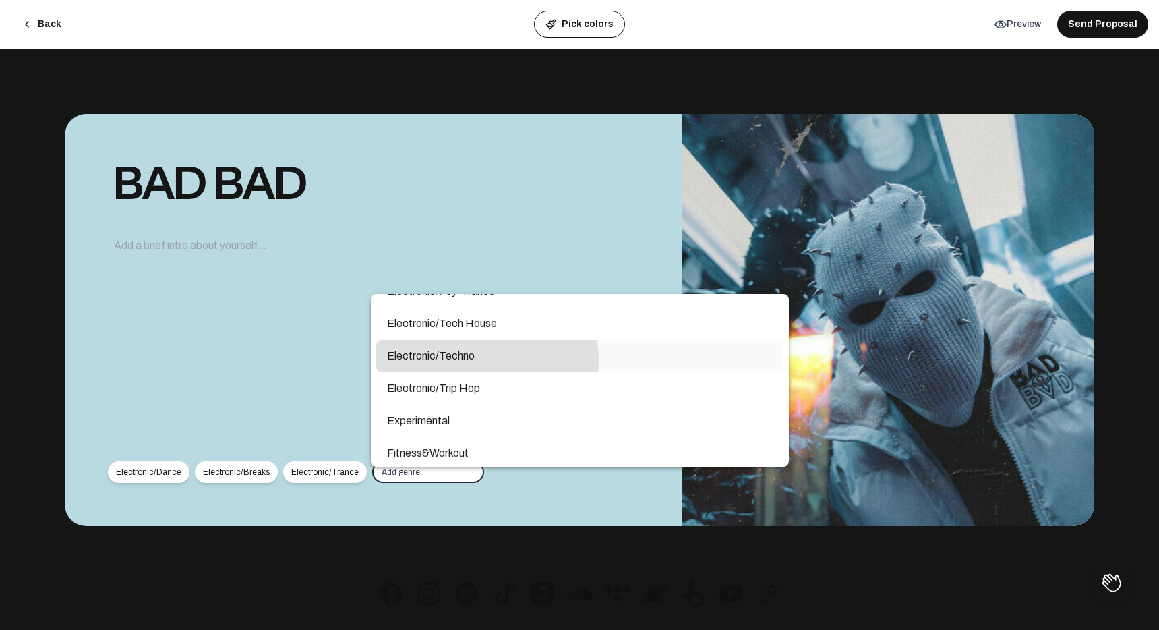
click at [473, 359] on span "Electronic/Techno" at bounding box center [580, 356] width 386 height 16
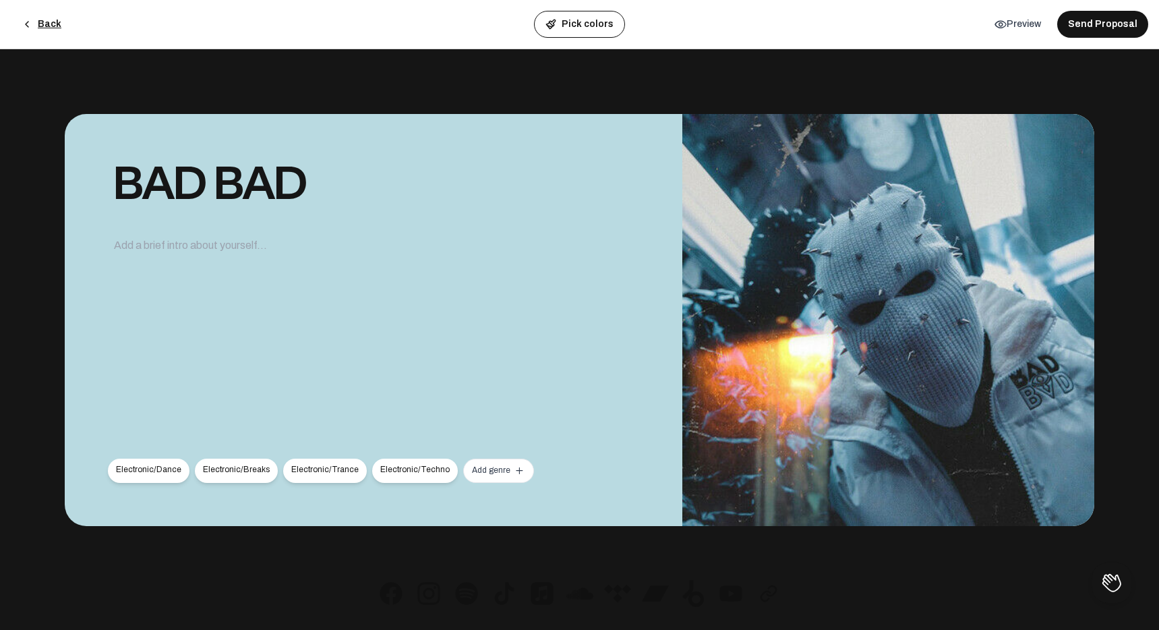
click at [513, 470] on mat-icon "add" at bounding box center [519, 471] width 12 height 12
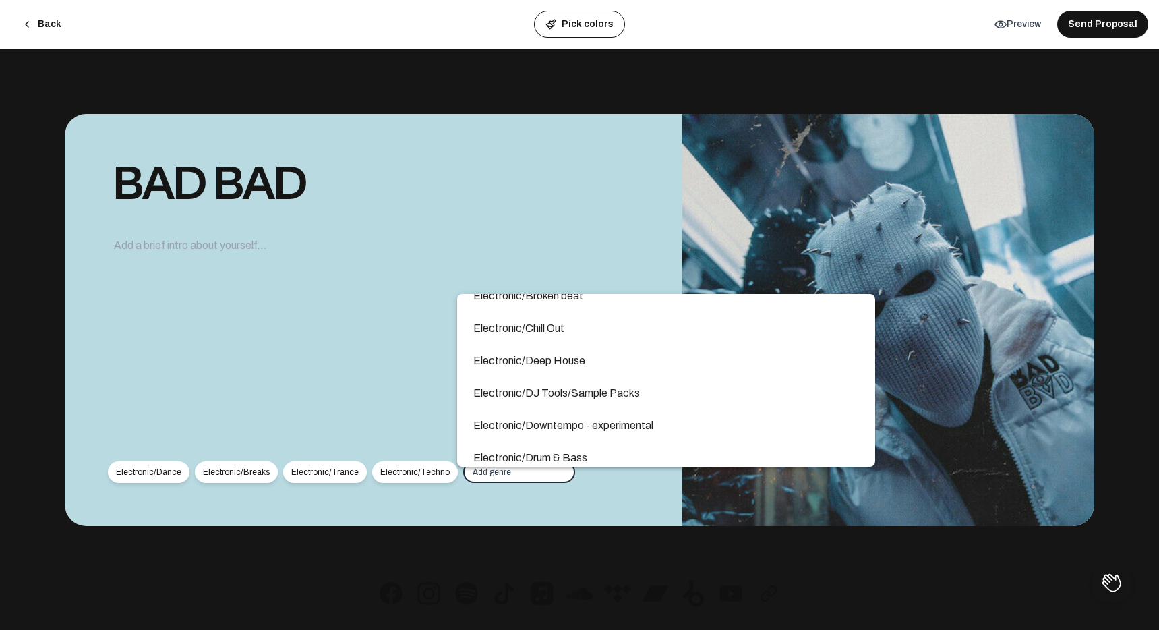
scroll to position [1589, 0]
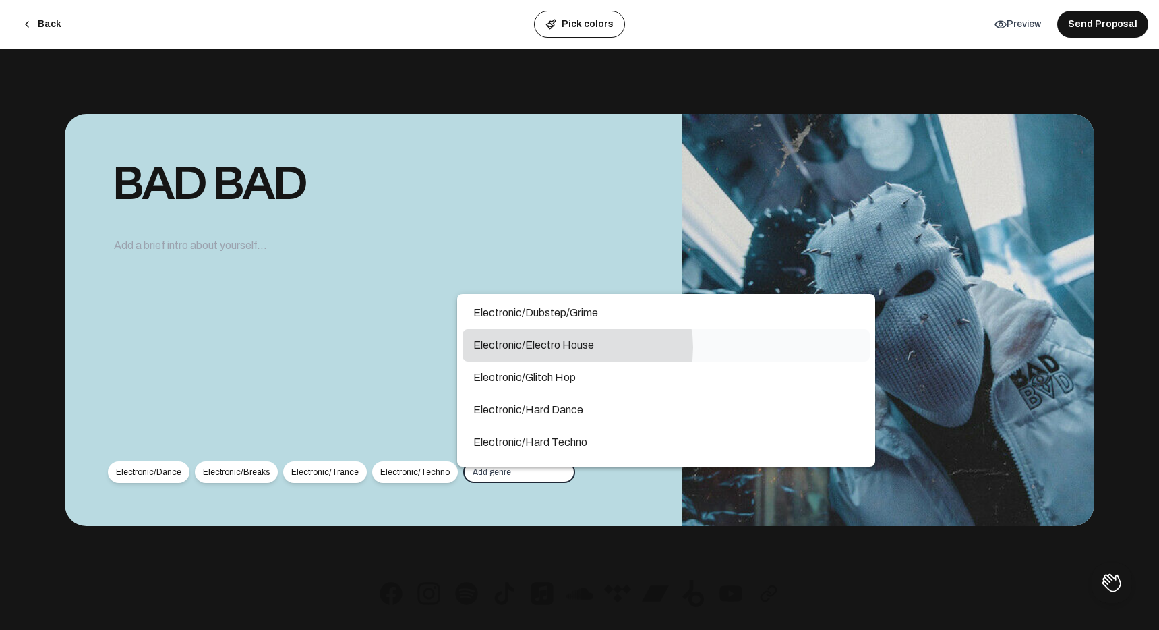
click at [577, 347] on span "Electronic/Electro House" at bounding box center [666, 345] width 386 height 16
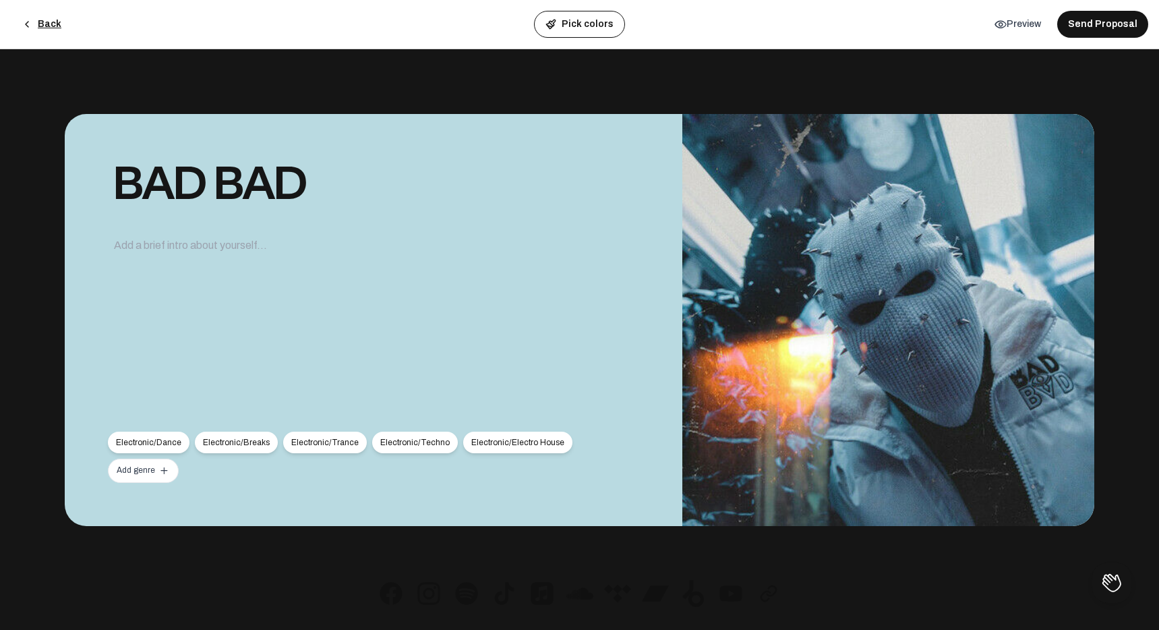
click at [170, 469] on div "Add genre add" at bounding box center [143, 470] width 53 height 11
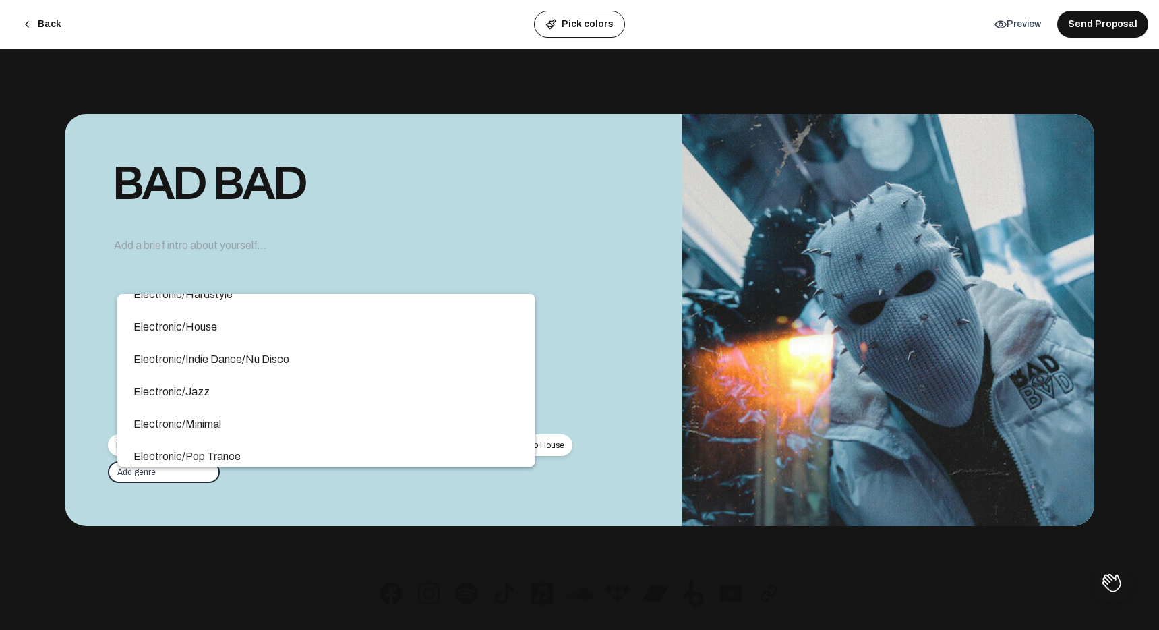
scroll to position [1959, 0]
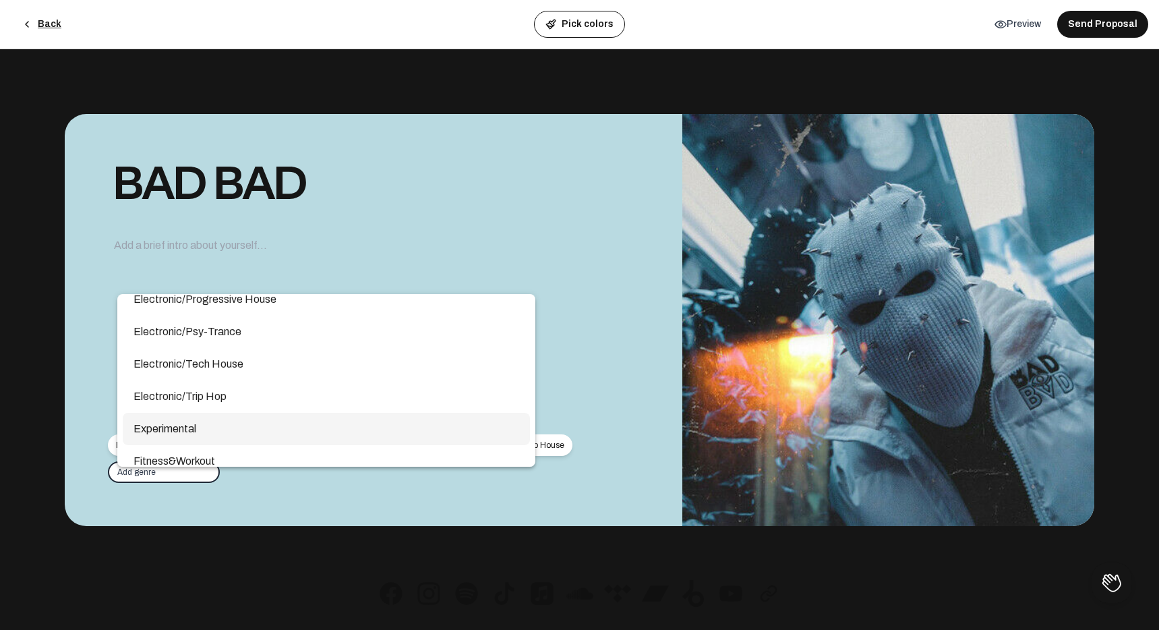
click at [183, 430] on span "Experimental" at bounding box center [327, 429] width 386 height 16
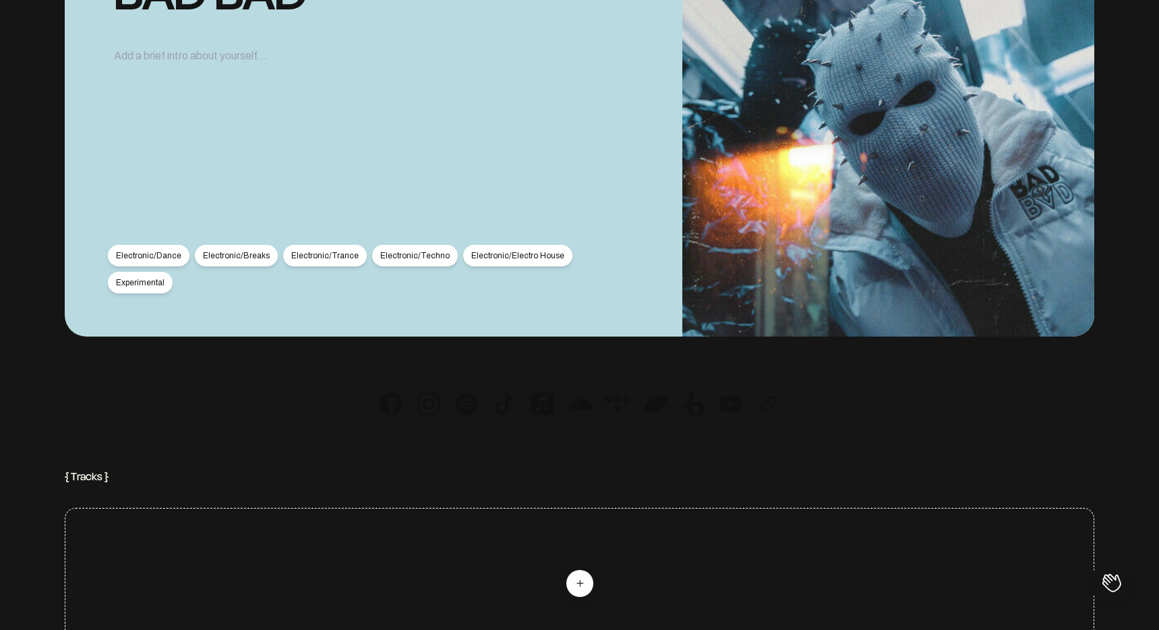
scroll to position [0, 0]
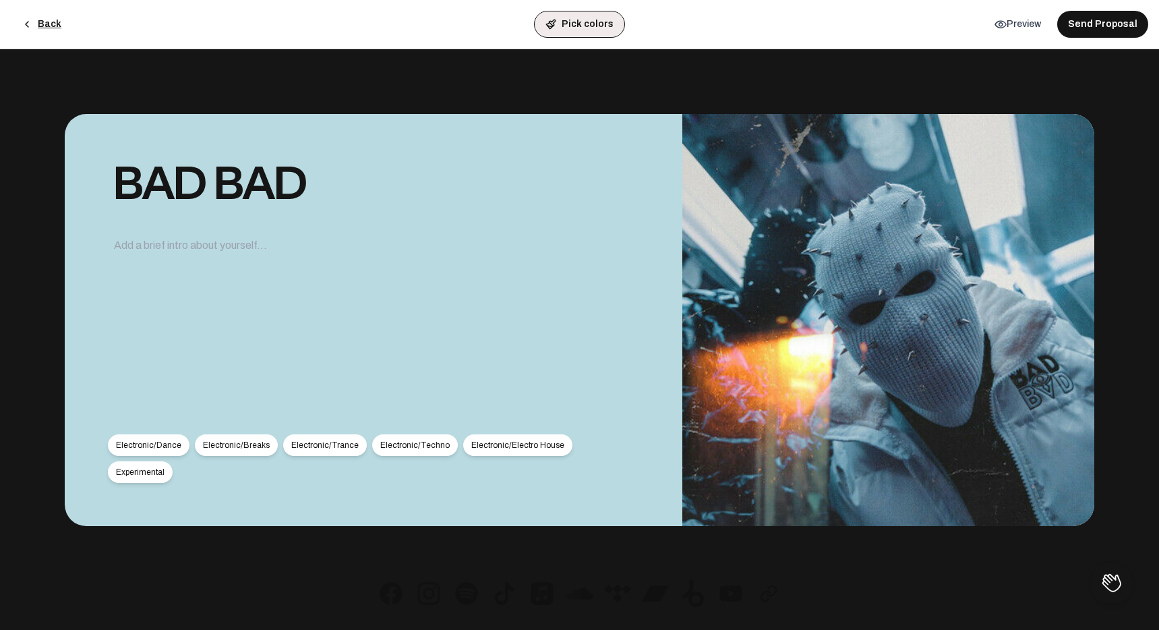
click at [586, 20] on button "Pick colors" at bounding box center [579, 24] width 91 height 27
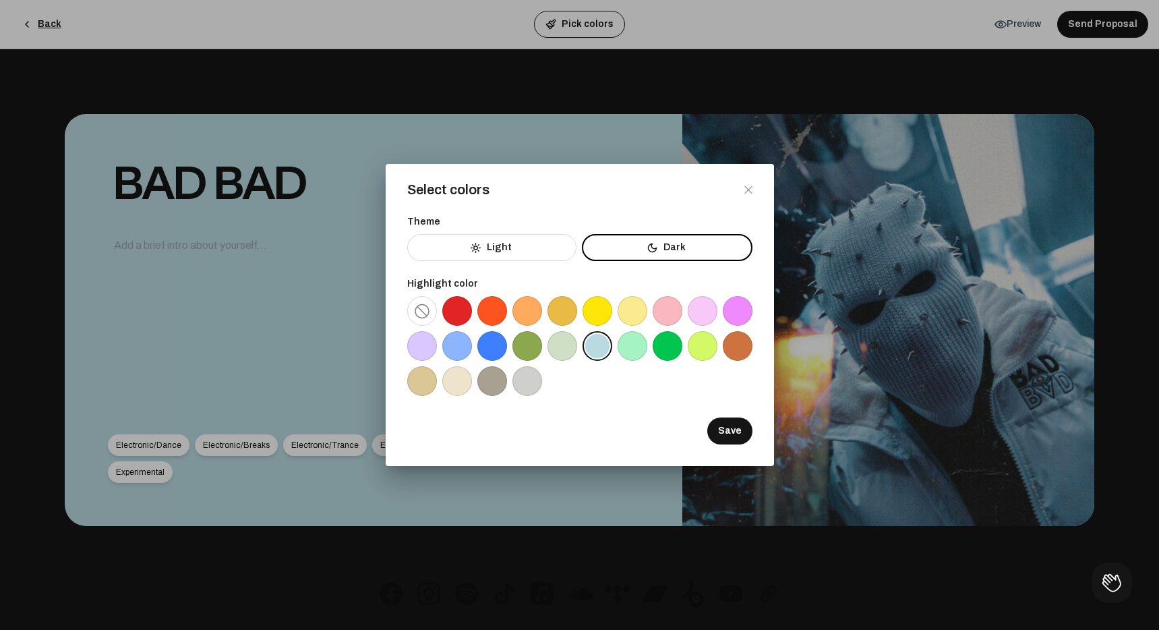
click at [760, 190] on div "Select colors Theme Light Dark Highlight color Save" at bounding box center [580, 315] width 388 height 302
click at [752, 190] on icon at bounding box center [749, 189] width 8 height 9
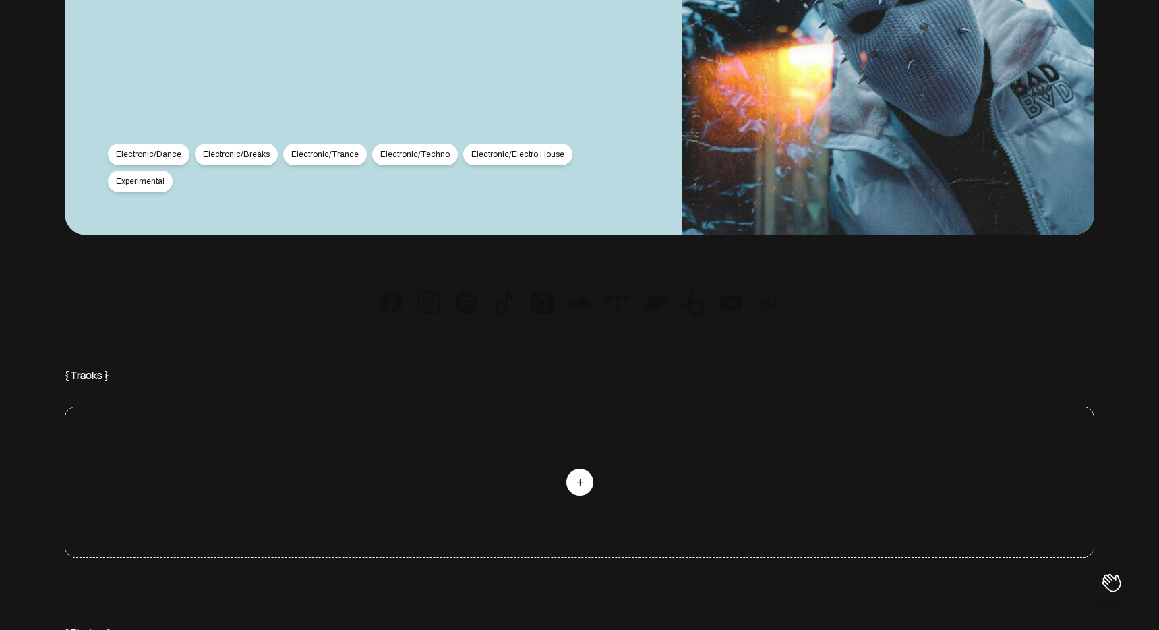
scroll to position [504, 0]
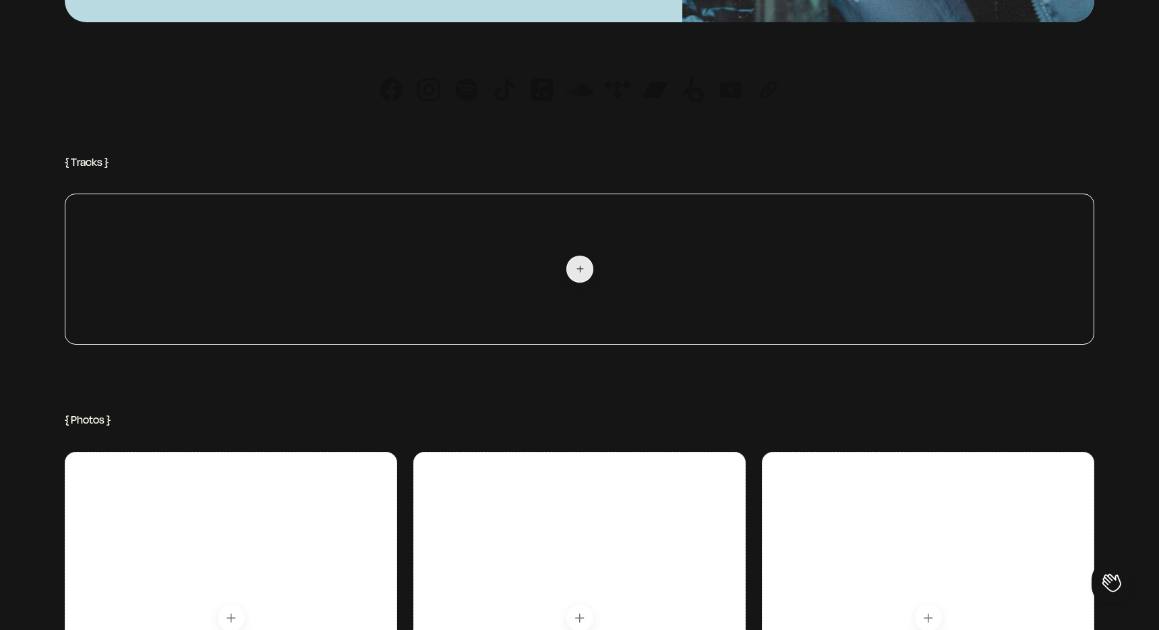
click at [583, 267] on mat-icon "add" at bounding box center [580, 269] width 12 height 12
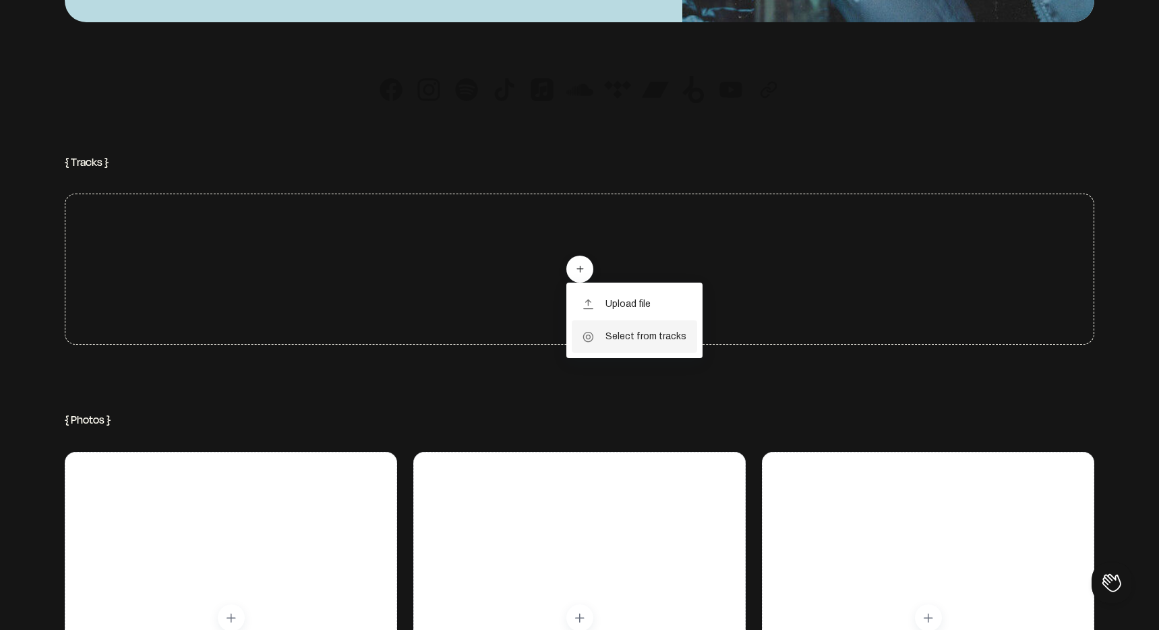
click at [625, 335] on span "Select from tracks" at bounding box center [646, 336] width 81 height 32
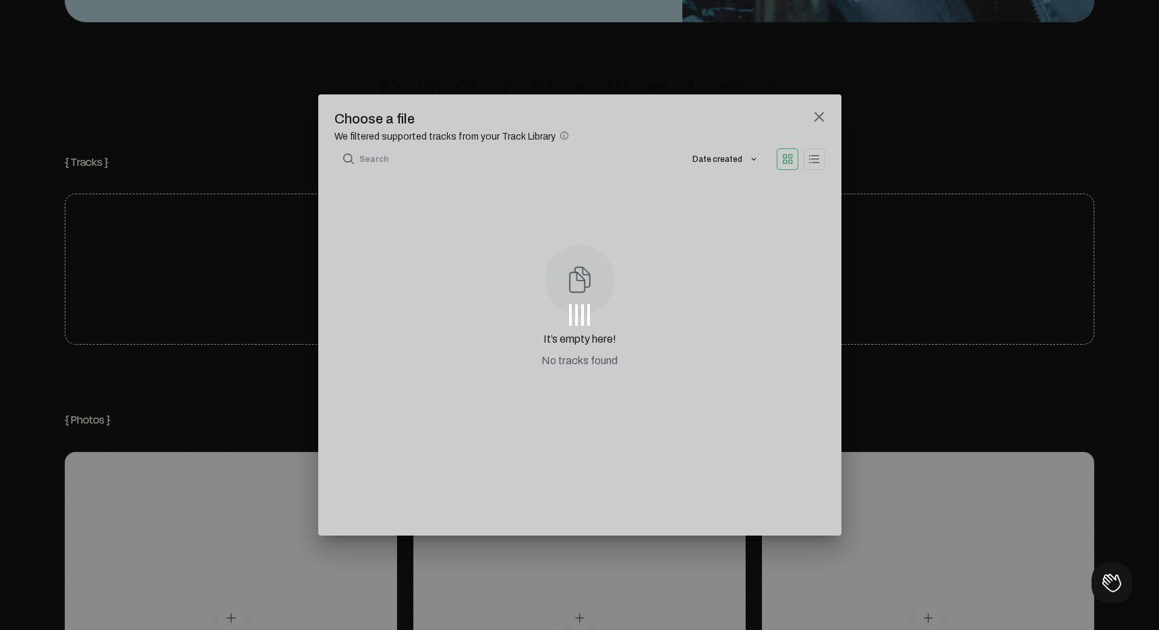
scroll to position [0, 0]
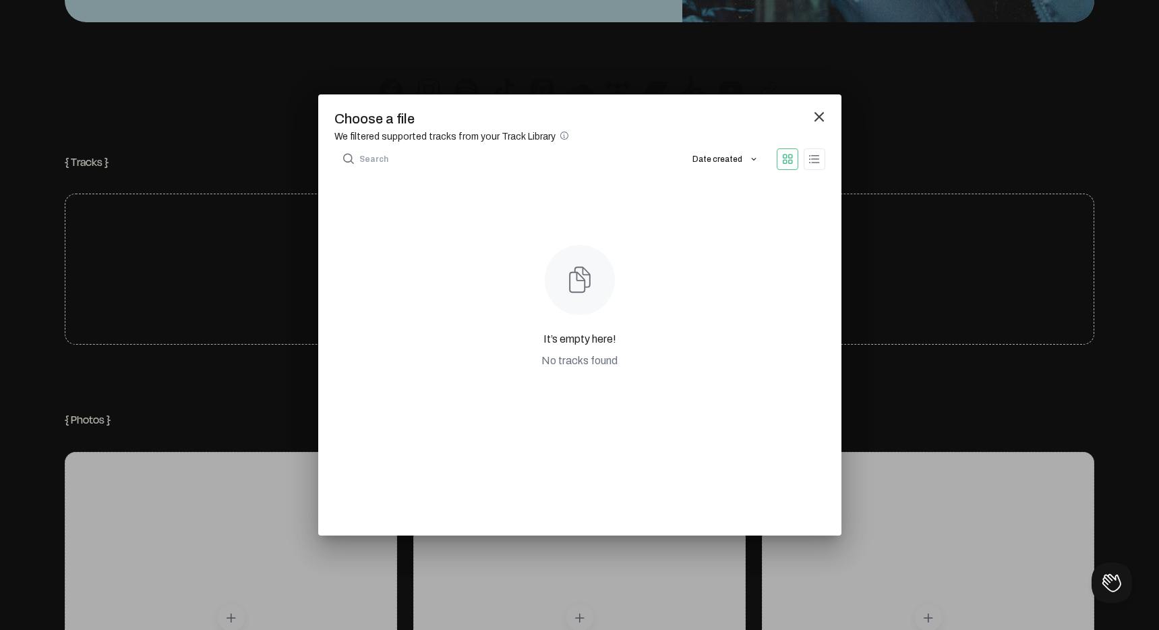
click at [824, 119] on mat-icon "close" at bounding box center [819, 117] width 12 height 12
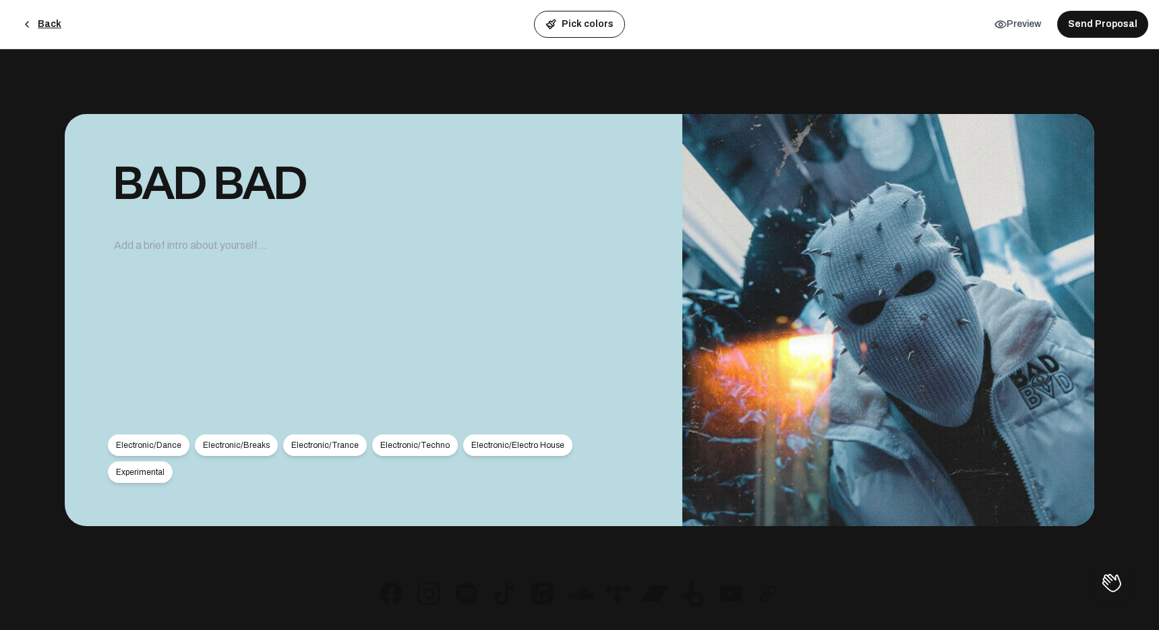
click at [1014, 20] on button "details Preview" at bounding box center [1018, 24] width 68 height 24
click at [57, 22] on button "Back" at bounding box center [41, 24] width 61 height 27
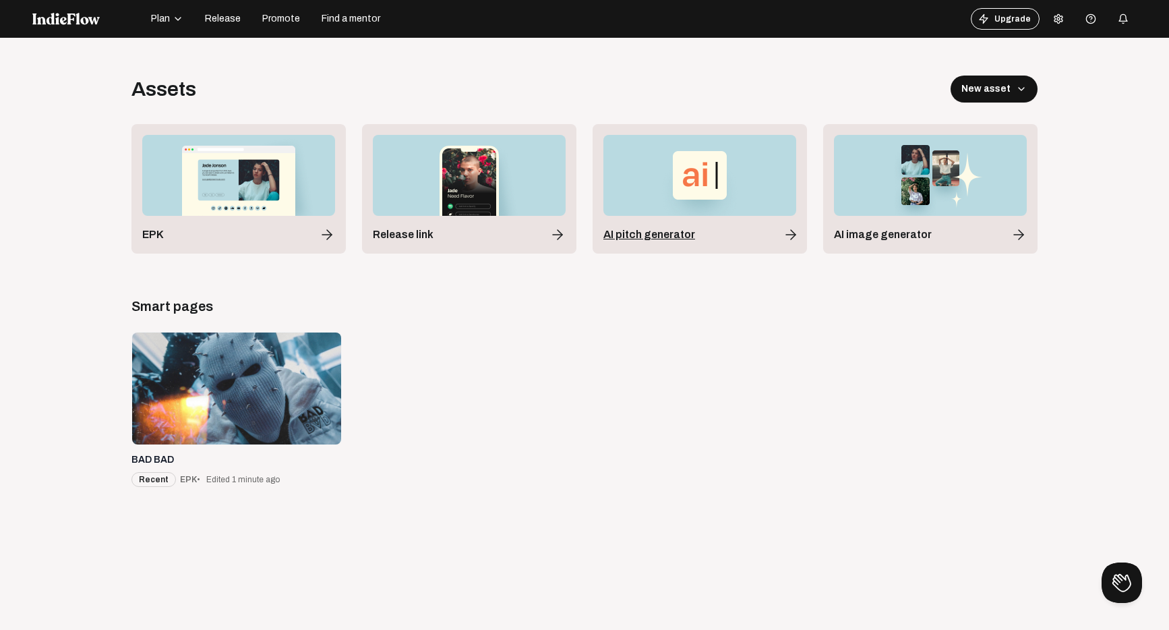
click at [673, 241] on span "AI pitch generator" at bounding box center [650, 235] width 92 height 16
